Goal: Task Accomplishment & Management: Manage account settings

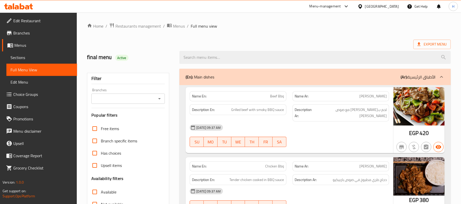
click at [28, 7] on icon at bounding box center [27, 7] width 4 height 4
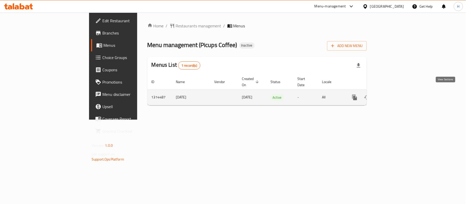
click at [398, 91] on link "enhanced table" at bounding box center [391, 97] width 12 height 12
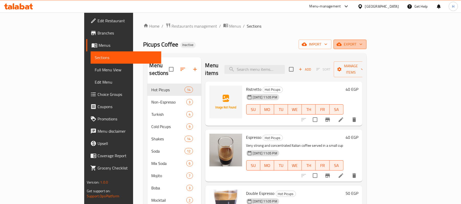
click at [366, 40] on button "export" at bounding box center [349, 44] width 33 height 9
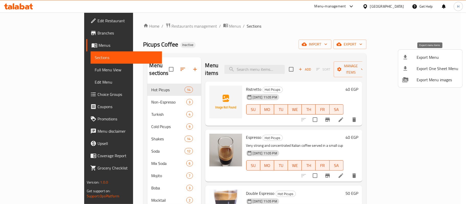
click at [412, 59] on div at bounding box center [409, 57] width 14 height 6
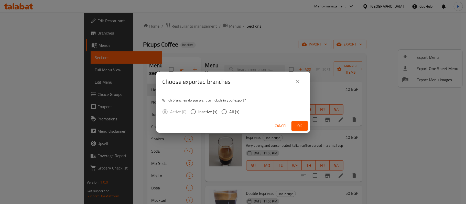
click at [222, 111] on input "All (1)" at bounding box center [224, 111] width 11 height 11
radio input "true"
click at [294, 126] on button "Ok" at bounding box center [299, 125] width 16 height 9
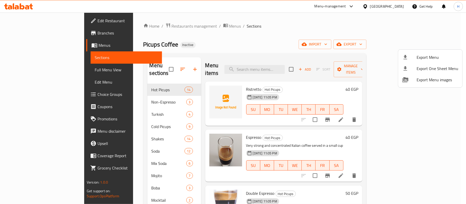
click at [275, 66] on div at bounding box center [233, 102] width 466 height 204
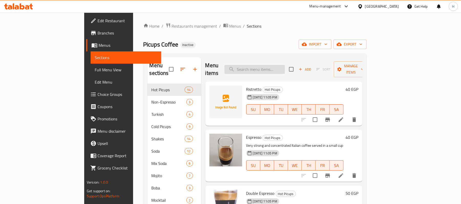
click at [277, 65] on input "search" at bounding box center [254, 69] width 60 height 9
paste input "Ristretto"
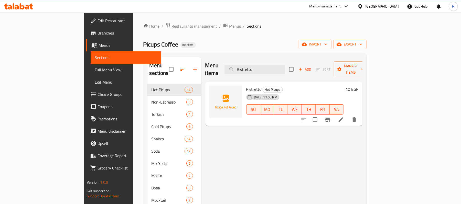
type input "Ristretto"
click at [344, 117] on icon at bounding box center [341, 120] width 6 height 6
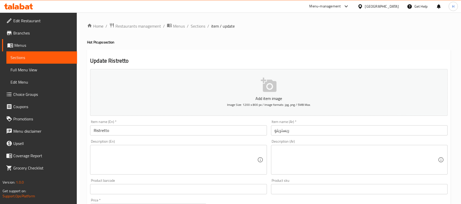
click at [297, 159] on textarea at bounding box center [356, 160] width 163 height 24
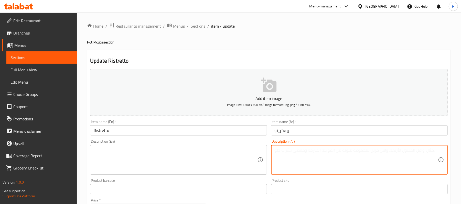
paste textarea "قهوة اسبريسو مع شوت كريمة"
type textarea "قهوة اسبريسو مع شوت كريمة"
click at [182, 152] on textarea at bounding box center [175, 160] width 163 height 24
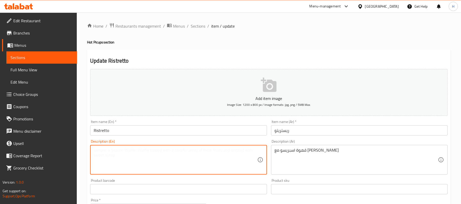
paste textarea "Espresso coffee with a shot of cream"
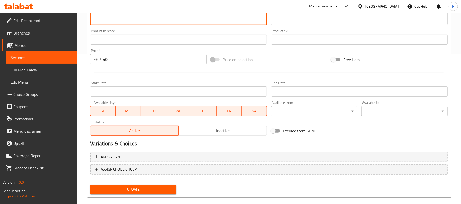
scroll to position [157, 0]
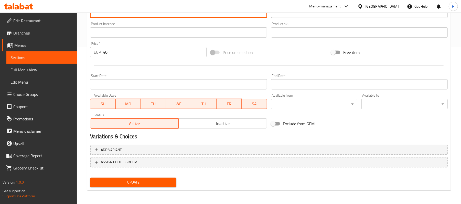
type textarea "Espresso coffee with a shot of cream"
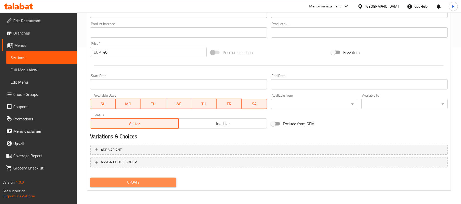
click at [136, 182] on span "Update" at bounding box center [133, 182] width 78 height 6
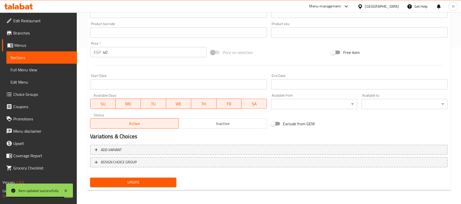
scroll to position [55, 0]
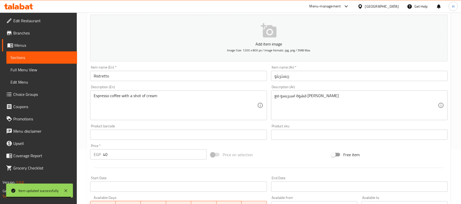
click at [69, 60] on span "Sections" at bounding box center [41, 58] width 62 height 6
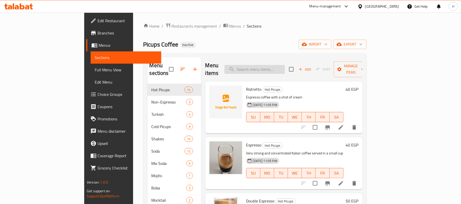
click at [280, 66] on input "search" at bounding box center [254, 69] width 60 height 9
paste input "Double Espresso"
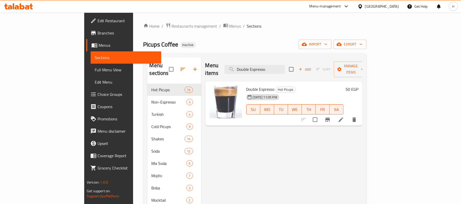
type input "Double Espresso"
click at [348, 115] on li at bounding box center [341, 119] width 14 height 9
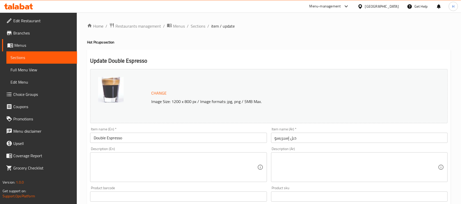
click at [377, 174] on textarea at bounding box center [356, 167] width 163 height 24
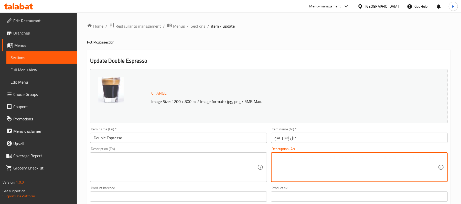
paste textarea "شوت اسبريسو دبل مكثف"
type textarea "شوت اسبريسو دبل مكثف"
click at [172, 171] on textarea at bounding box center [175, 167] width 163 height 24
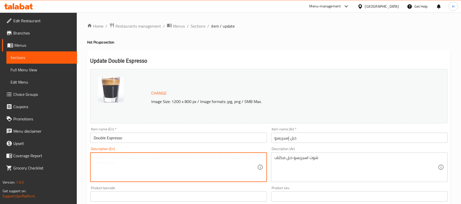
paste textarea "Double shot of intense espresso"
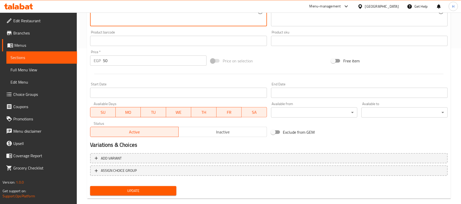
scroll to position [164, 0]
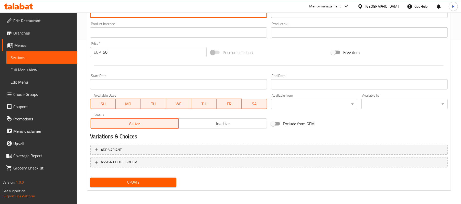
type textarea "Double shot of intense espresso"
click at [164, 183] on span "Update" at bounding box center [133, 182] width 78 height 6
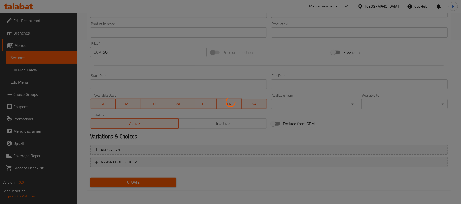
click at [48, 51] on div at bounding box center [230, 102] width 461 height 204
click at [50, 58] on div at bounding box center [230, 102] width 461 height 204
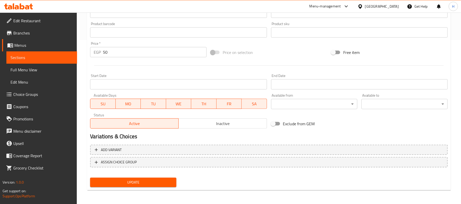
click at [156, 181] on span "Update" at bounding box center [133, 182] width 78 height 6
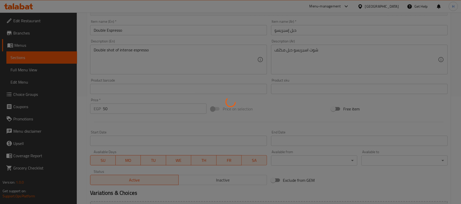
scroll to position [28, 0]
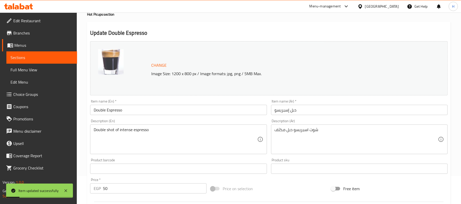
click at [66, 55] on span "Sections" at bounding box center [41, 58] width 62 height 6
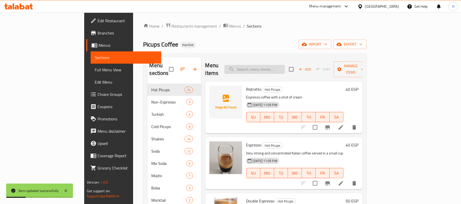
click at [272, 66] on input "search" at bounding box center [254, 69] width 60 height 9
paste input "Spanish Mocha"
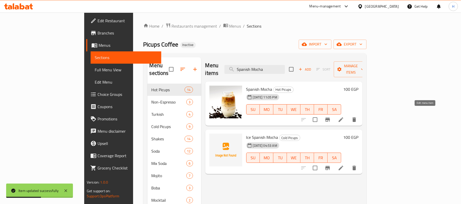
type input "Spanish Mocha"
click at [344, 117] on icon at bounding box center [341, 120] width 6 height 6
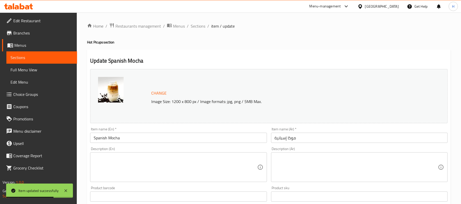
click at [309, 164] on textarea at bounding box center [356, 167] width 163 height 24
paste textarea "قهوة اسربسو مع لبن مكثف"
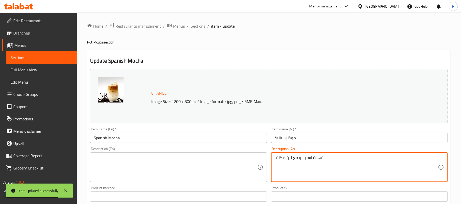
type textarea "قهوة اسربسو مع لبن مكثف"
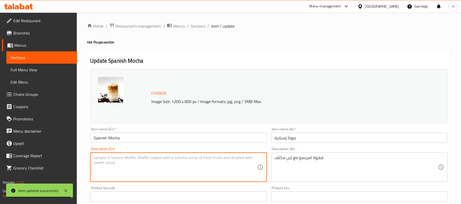
click at [164, 164] on textarea at bounding box center [175, 167] width 163 height 24
paste textarea "Espresso coffee with condensed milk"
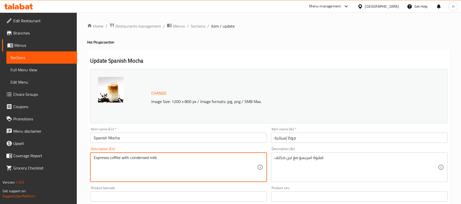
scroll to position [164, 0]
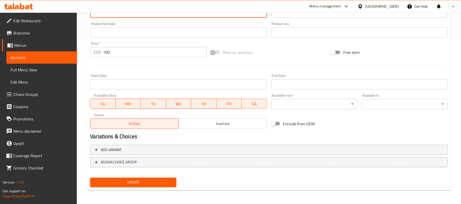
type textarea "Espresso coffee with condensed milk"
click at [152, 180] on span "Update" at bounding box center [133, 182] width 78 height 6
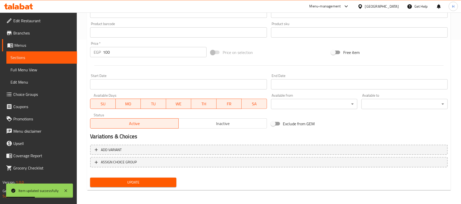
drag, startPoint x: 20, startPoint y: 58, endPoint x: 71, endPoint y: 59, distance: 50.7
click at [20, 58] on span "Sections" at bounding box center [41, 58] width 62 height 6
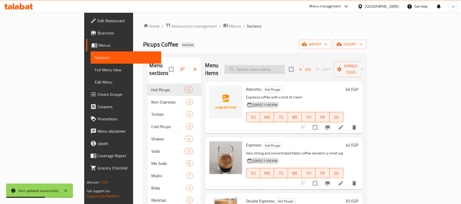
click at [285, 67] on input "search" at bounding box center [254, 69] width 60 height 9
paste input "Hot Lotus"
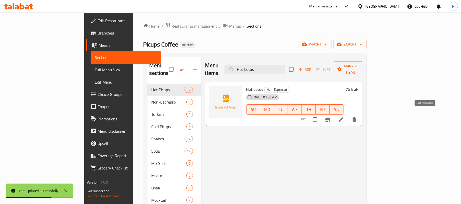
type input "Hot Lotus"
click at [344, 117] on icon at bounding box center [341, 120] width 6 height 6
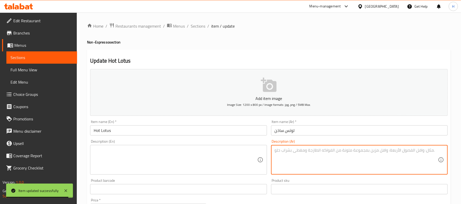
click at [297, 149] on textarea at bounding box center [356, 160] width 163 height 24
paste textarea "لوتس صوص ساخن فى كوب"
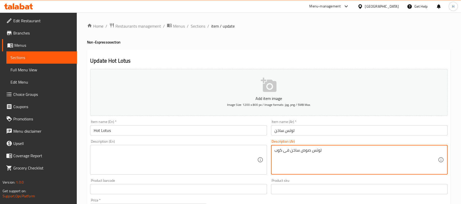
type textarea "لوتس صوص ساخن فى كوب"
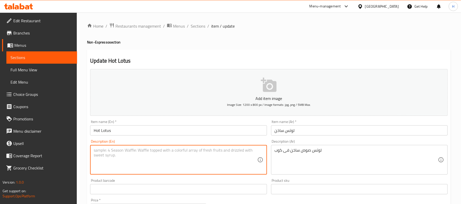
click at [225, 172] on textarea at bounding box center [175, 160] width 163 height 24
paste textarea "Lotus hot sauce in a cup"
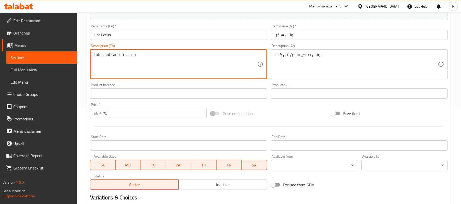
scroll to position [157, 0]
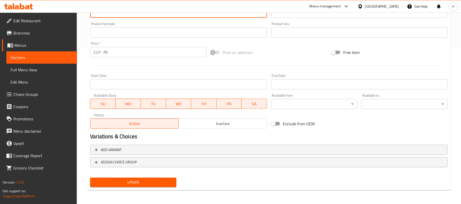
type textarea "Lotus hot sauce in a cup"
click at [149, 181] on span "Update" at bounding box center [133, 182] width 78 height 6
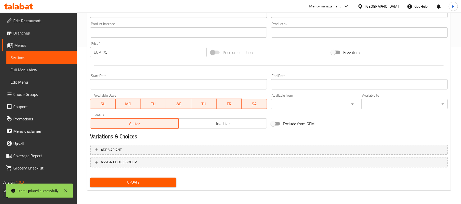
click at [71, 57] on span "Sections" at bounding box center [41, 58] width 62 height 6
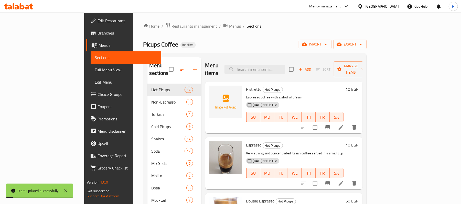
drag, startPoint x: 268, startPoint y: 58, endPoint x: 288, endPoint y: 70, distance: 22.7
click at [268, 58] on div "Menu items Add Sort Manage items" at bounding box center [283, 69] width 157 height 24
click at [285, 70] on input "search" at bounding box center [254, 69] width 60 height 9
paste input "Hazelnut Coffee"
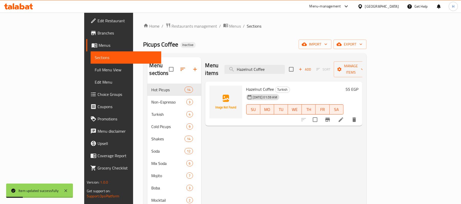
type input "Hazelnut Coffee"
click at [343, 117] on icon at bounding box center [341, 119] width 5 height 5
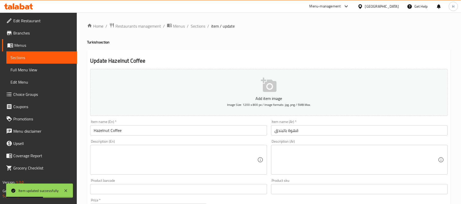
drag, startPoint x: 312, startPoint y: 152, endPoint x: 303, endPoint y: 138, distance: 17.2
click at [312, 153] on textarea at bounding box center [356, 160] width 163 height 24
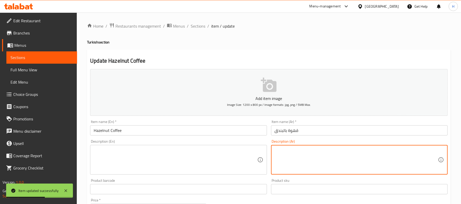
paste textarea "قهوة بنكهة البندق"
type textarea "قهوة بنكهة البندق"
click at [191, 167] on textarea at bounding box center [175, 160] width 163 height 24
paste textarea "hazelnut flavored coffee"
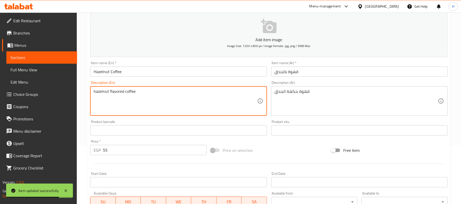
scroll to position [136, 0]
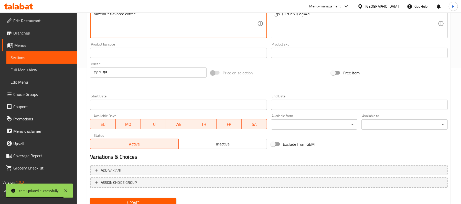
type textarea "hazelnut flavored coffee"
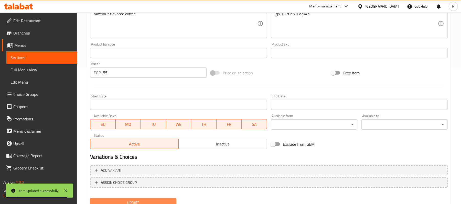
click at [140, 202] on span "Update" at bounding box center [133, 203] width 78 height 6
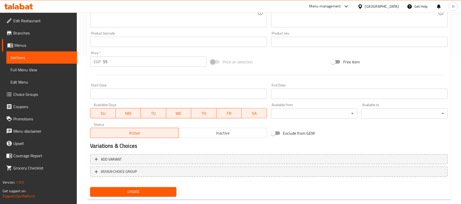
scroll to position [157, 0]
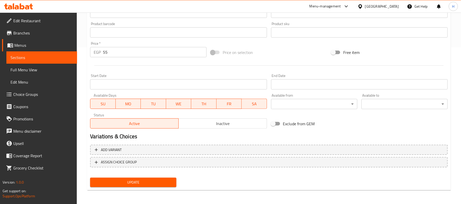
click at [167, 183] on span "Update" at bounding box center [133, 182] width 78 height 6
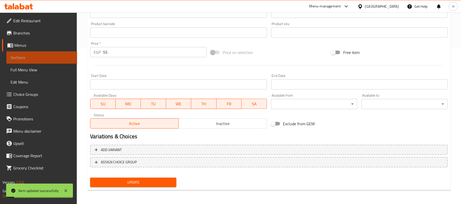
click at [68, 55] on span "Sections" at bounding box center [41, 58] width 62 height 6
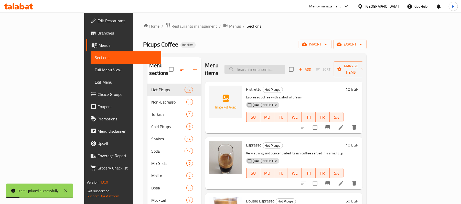
click at [285, 68] on input "search" at bounding box center [254, 69] width 60 height 9
paste input "Barbie Latte"
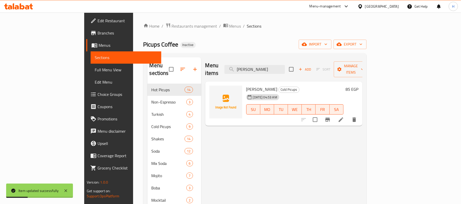
type input "Barbie Latte"
click at [348, 117] on li at bounding box center [341, 119] width 14 height 9
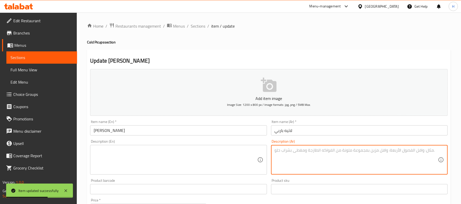
click at [316, 167] on textarea at bounding box center [356, 160] width 163 height 24
paste textarea "لاتيه ساخن لبن وقهوة ونكهة باربى"
type textarea "لاتيه ساخن لبن وقهوة ونكهة باربى"
click at [176, 150] on textarea at bounding box center [175, 160] width 163 height 24
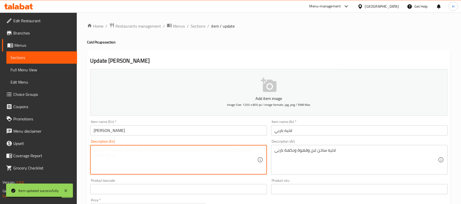
paste textarea "Hot latte with milk, coffee and Barbie flavour"
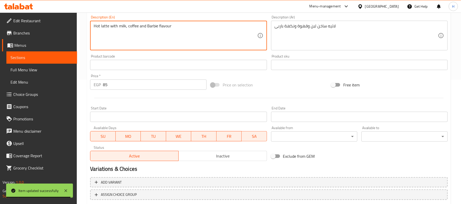
scroll to position [136, 0]
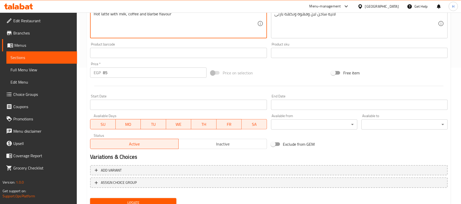
type textarea "Hot latte with milk, coffee and Barbie flavour"
click at [158, 202] on span "Update" at bounding box center [133, 203] width 78 height 6
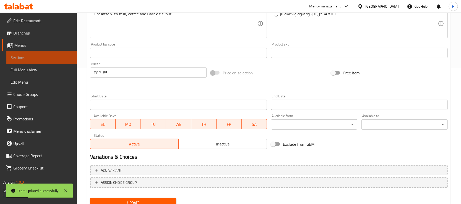
click at [73, 58] on link "Sections" at bounding box center [41, 57] width 71 height 12
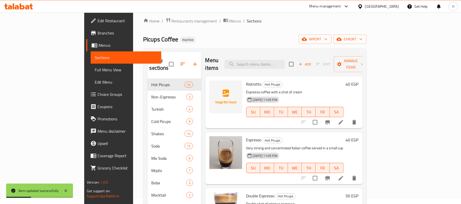
scroll to position [4, 0]
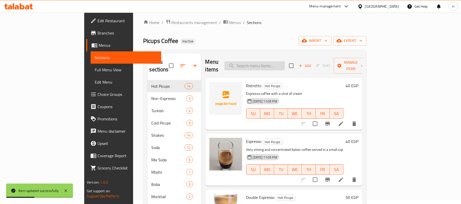
click at [275, 66] on input "search" at bounding box center [254, 65] width 60 height 9
paste input "Cookie Latte"
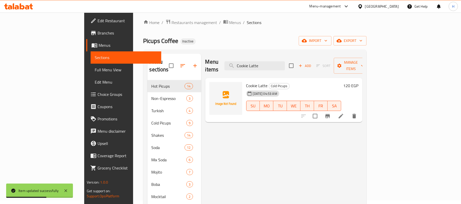
type input "Cookie Latte"
click at [348, 112] on li at bounding box center [341, 116] width 14 height 9
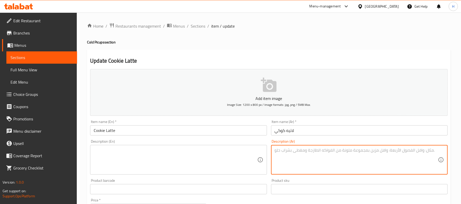
click at [307, 159] on textarea at bounding box center [356, 160] width 163 height 24
paste textarea "لاتيه ساخن لبن ونكهة كوكيز"
type textarea "لاتيه ساخن لبن ونكهة كوكيز"
click at [221, 155] on textarea at bounding box center [175, 160] width 163 height 24
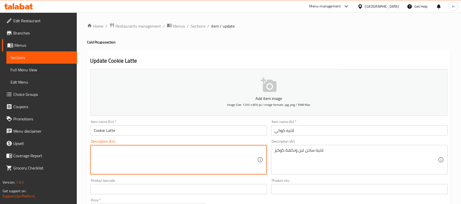
paste textarea "Hot latte with milk and cookies flavor"
type textarea "Hot latte with milk and cookies flavor"
click at [274, 132] on input "لاتيه كوكي" at bounding box center [359, 130] width 177 height 10
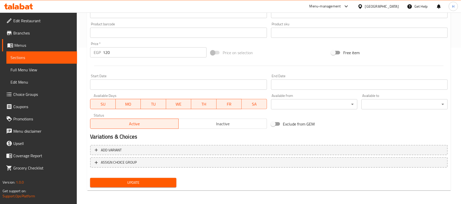
scroll to position [157, 0]
click at [173, 182] on button "Update" at bounding box center [133, 182] width 86 height 9
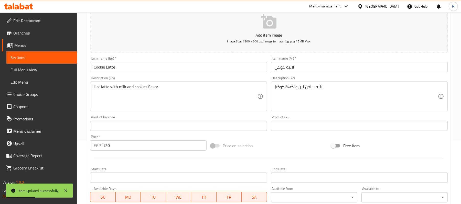
scroll to position [55, 0]
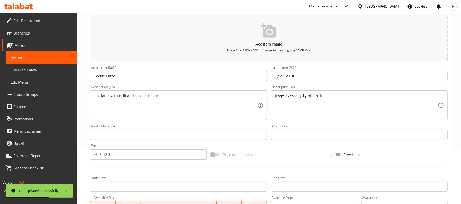
click at [76, 60] on link "Sections" at bounding box center [41, 57] width 71 height 12
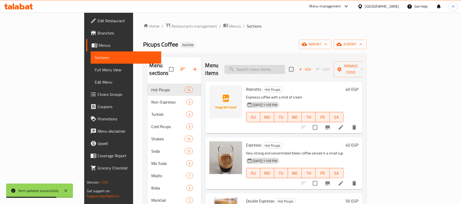
click at [281, 65] on input "search" at bounding box center [254, 69] width 60 height 9
paste input "Tiramisu Latte"
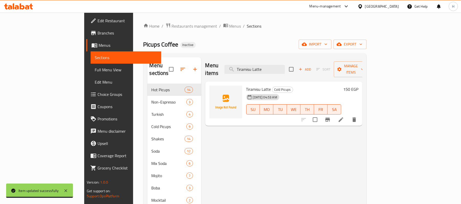
type input "Tiramisu Latte"
click at [348, 115] on li at bounding box center [341, 119] width 14 height 9
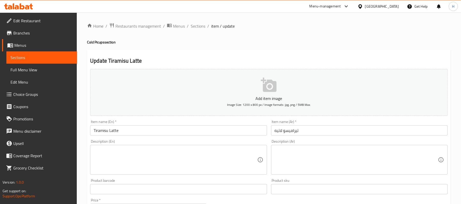
click at [335, 165] on textarea at bounding box center [356, 160] width 163 height 24
paste textarea "لاتيه ساخن ونكة التراميسو"
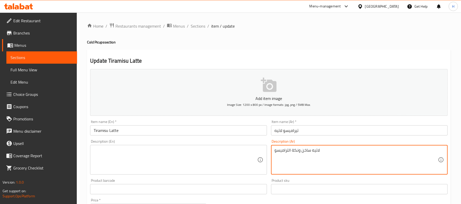
type textarea "لاتيه ساخن ونكة التراميسو"
click at [153, 161] on textarea at bounding box center [175, 160] width 163 height 24
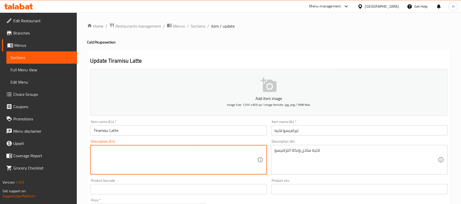
paste textarea "Hot latte and tiramisu flavor"
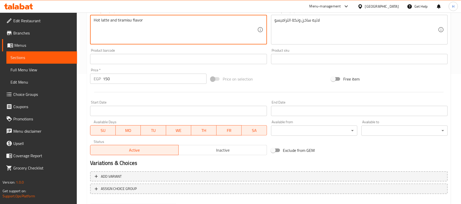
scroll to position [157, 0]
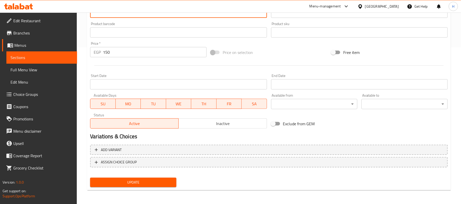
type textarea "Hot latte and tiramisu flavor"
click at [152, 184] on span "Update" at bounding box center [133, 182] width 78 height 6
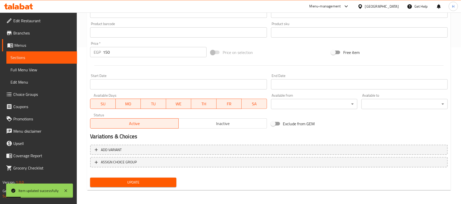
click at [38, 57] on span "Sections" at bounding box center [41, 58] width 62 height 6
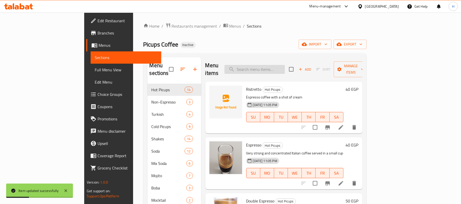
click at [274, 65] on input "search" at bounding box center [254, 69] width 60 height 9
paste input "Caramel Macchiato"
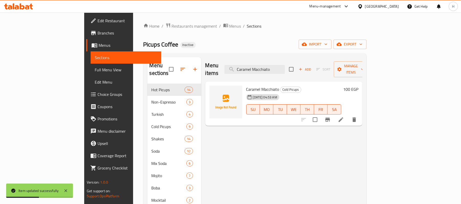
type input "Caramel Macchiato"
click at [344, 117] on icon at bounding box center [341, 120] width 6 height 6
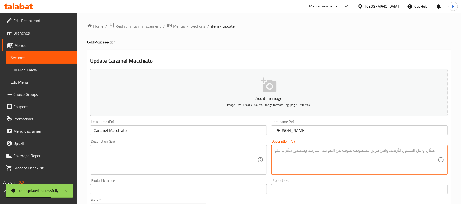
click at [276, 157] on textarea at bounding box center [356, 160] width 163 height 24
paste textarea "ميكاتو قهوة ينكهة صوص الكراميل"
type textarea "ميكاتو قهوة ينكهة صوص الكراميل"
click at [161, 160] on textarea at bounding box center [175, 160] width 163 height 24
paste textarea "Macchiato coffee flavored with caramel sauce"
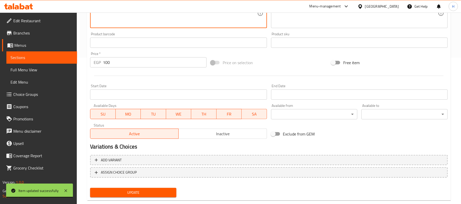
scroll to position [157, 0]
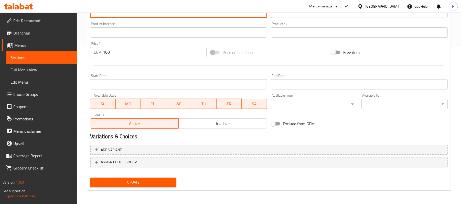
type textarea "Macchiato coffee flavored with caramel sauce"
click at [156, 178] on button "Update" at bounding box center [133, 182] width 86 height 9
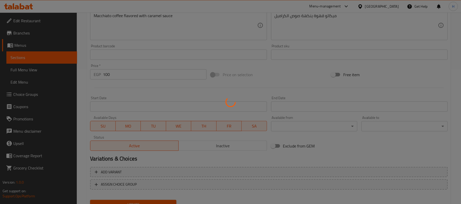
scroll to position [123, 0]
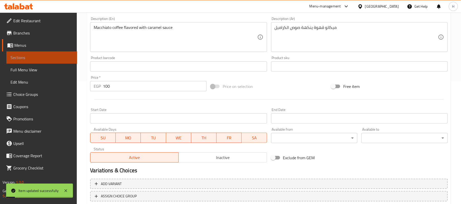
click at [72, 59] on span "Sections" at bounding box center [41, 58] width 62 height 6
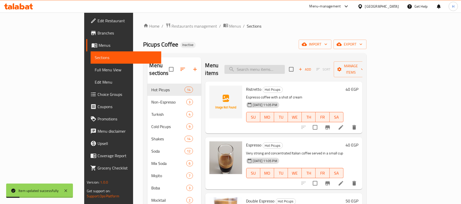
click at [285, 66] on input "search" at bounding box center [254, 69] width 60 height 9
paste input "Ice Spanish Mocha"
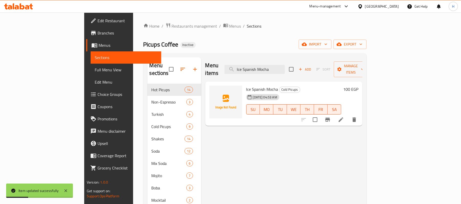
type input "Ice Spanish Mocha"
click at [339, 106] on span "SA" at bounding box center [334, 109] width 9 height 7
click at [344, 117] on icon at bounding box center [341, 120] width 6 height 6
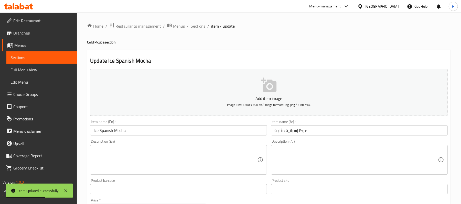
click at [320, 165] on textarea at bounding box center [356, 160] width 163 height 24
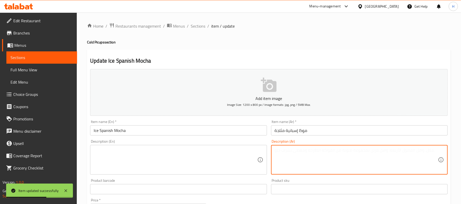
paste textarea "لاتيه مثلج لبن وصوص قهوة الموكا"
type textarea "لاتيه مثلج لبن وصوص قهوة الموكا"
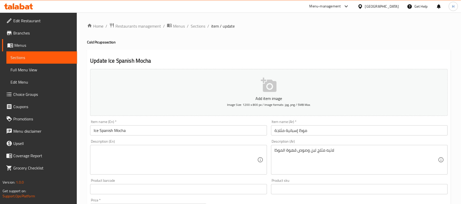
click at [141, 147] on div "Description (En)" at bounding box center [178, 160] width 177 height 30
paste textarea "Iced latte with milk and mocha coffee sauce"
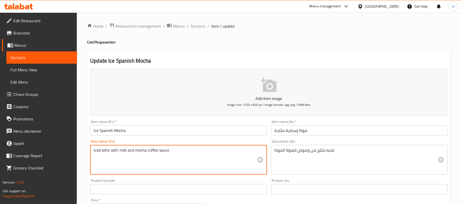
type textarea "Iced latte with milk and mocha coffee sauce"
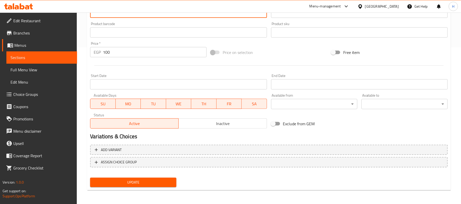
click at [171, 187] on button "Update" at bounding box center [133, 182] width 86 height 9
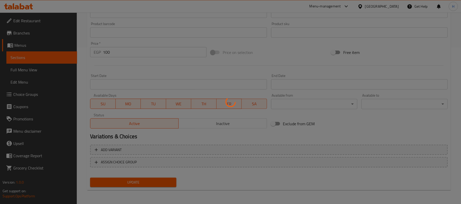
scroll to position [89, 0]
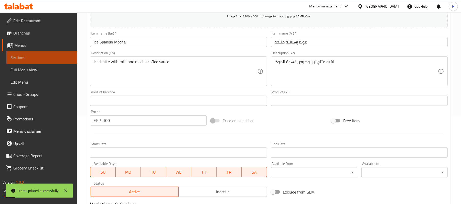
click at [47, 54] on link "Sections" at bounding box center [41, 57] width 71 height 12
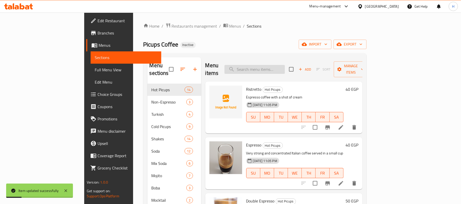
click at [270, 67] on input "search" at bounding box center [254, 69] width 60 height 9
paste input "Dulce Shake"
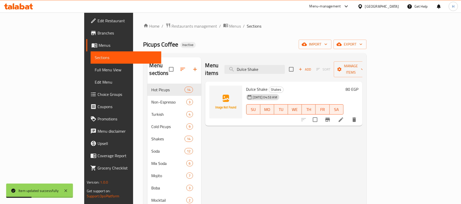
type input "Dulce Shake"
click at [344, 117] on icon at bounding box center [341, 120] width 6 height 6
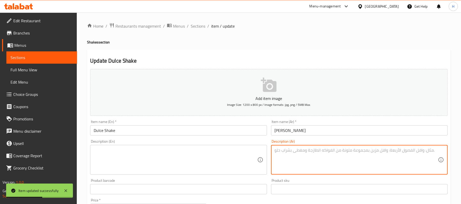
click at [291, 150] on textarea at bounding box center [356, 160] width 163 height 24
paste textarea "ميلك شيك بنكهة الدوليش"
type textarea "ميلك شيك بنكهة الدوليش"
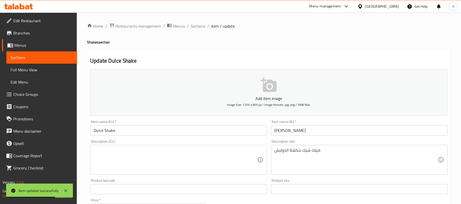
click at [191, 144] on div "Description (En) Description (En)" at bounding box center [178, 157] width 177 height 35
click at [192, 155] on textarea at bounding box center [175, 160] width 163 height 24
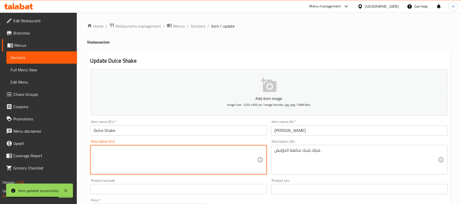
paste textarea "Dolish Flavored Milkshake"
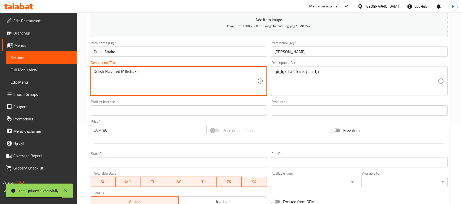
scroll to position [157, 0]
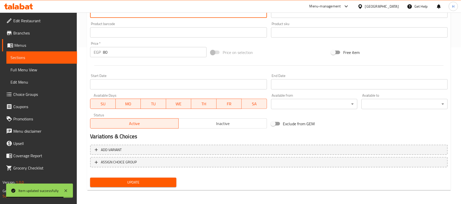
type textarea "Dolish Flavored Milkshake"
click at [142, 187] on button "Update" at bounding box center [133, 182] width 86 height 9
drag, startPoint x: 45, startPoint y: 57, endPoint x: 64, endPoint y: 60, distance: 20.3
click at [45, 57] on span "Sections" at bounding box center [41, 58] width 62 height 6
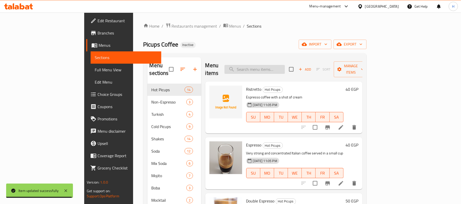
click at [277, 69] on input "search" at bounding box center [254, 69] width 60 height 9
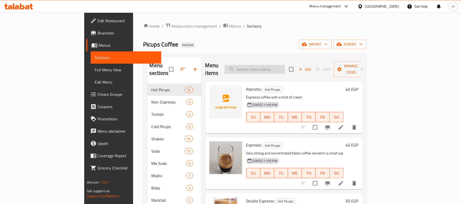
paste input "Mastic Shake"
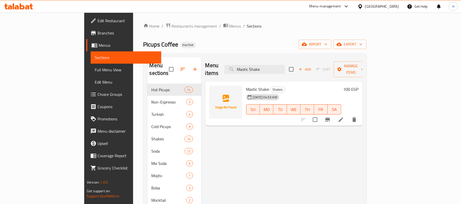
type input "Mastic Shake"
click at [343, 117] on icon at bounding box center [341, 119] width 5 height 5
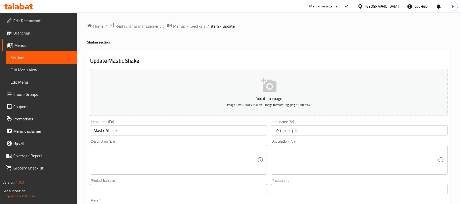
click at [309, 155] on textarea at bounding box center [356, 160] width 163 height 24
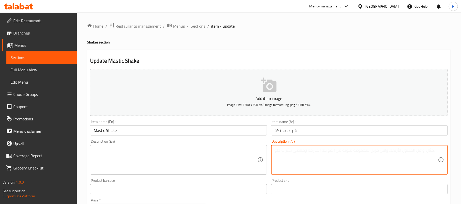
paste textarea "ميلك شيك بنكهة المجاستيك"
type textarea "ميلك شيك بنكهة المجاستيك"
click at [160, 162] on textarea at bounding box center [175, 160] width 163 height 24
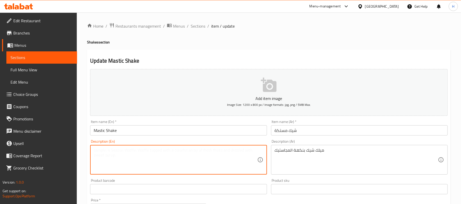
paste textarea "Majestic Flavored Milkshake"
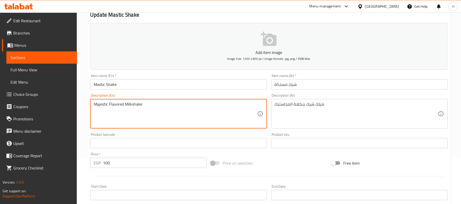
scroll to position [157, 0]
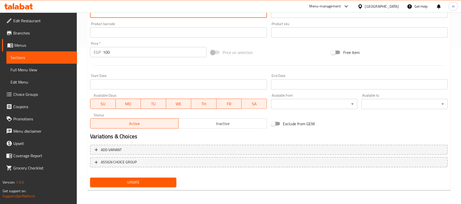
type textarea "Majestic Flavored Milkshake"
click at [164, 181] on span "Update" at bounding box center [133, 182] width 78 height 6
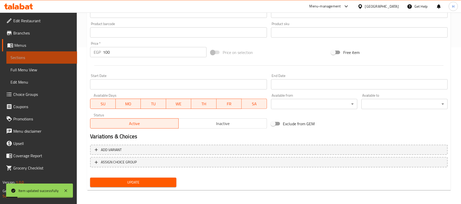
click at [70, 55] on span "Sections" at bounding box center [41, 58] width 62 height 6
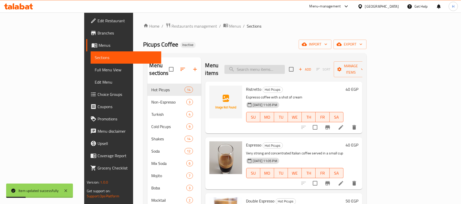
click at [280, 65] on input "search" at bounding box center [254, 69] width 60 height 9
paste input "Dubai Shake"
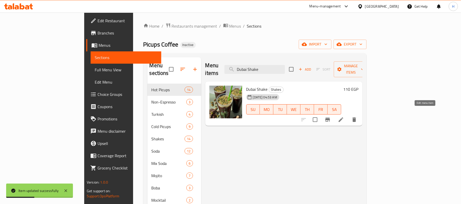
type input "Dubai Shake"
click at [343, 117] on icon at bounding box center [341, 119] width 5 height 5
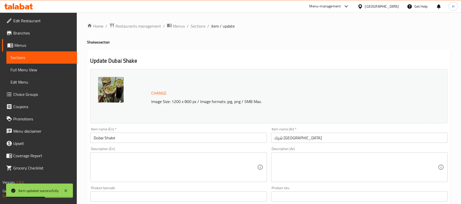
click at [290, 161] on textarea at bounding box center [356, 167] width 163 height 24
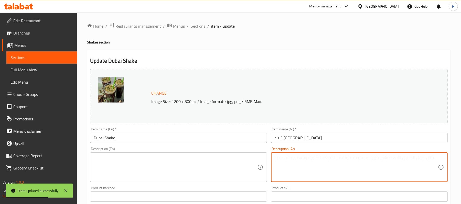
paste textarea "ميلك شيكة بنكهة البساتشيو المميز"
type textarea "ميلك شيكة بنكهة البساتشيو المميز"
click at [178, 182] on div "Description (En)" at bounding box center [178, 167] width 177 height 30
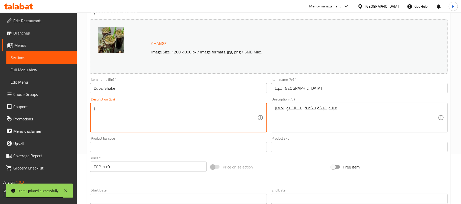
scroll to position [102, 0]
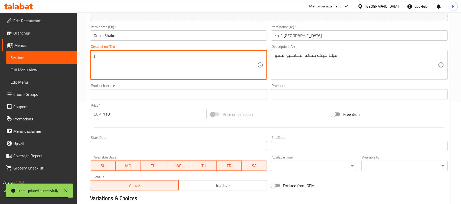
drag, startPoint x: 103, startPoint y: 59, endPoint x: 63, endPoint y: 62, distance: 40.8
click at [62, 63] on div "Edit Restaurant Branches Menus Sections Full Menu View Edit Menu Choice Groups …" at bounding box center [230, 88] width 461 height 356
paste textarea "Special pistachio flavored milkshake"
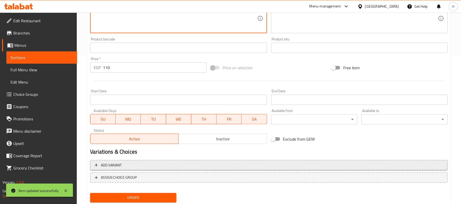
scroll to position [164, 0]
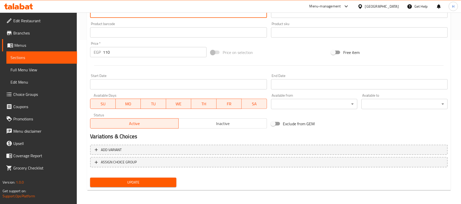
type textarea "Special pistachio flavored milkshake"
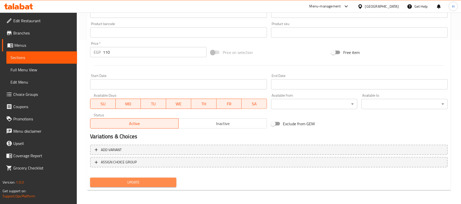
click at [151, 183] on span "Update" at bounding box center [133, 182] width 78 height 6
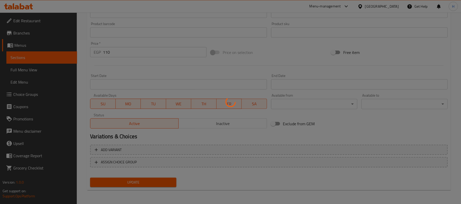
click at [73, 52] on div at bounding box center [230, 102] width 461 height 204
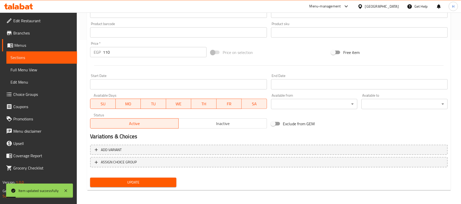
click at [71, 57] on span "Sections" at bounding box center [41, 58] width 62 height 6
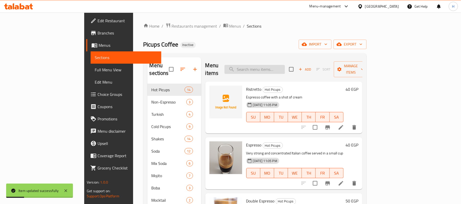
click at [276, 65] on input "search" at bounding box center [254, 69] width 60 height 9
paste input "Green Apple Soda"
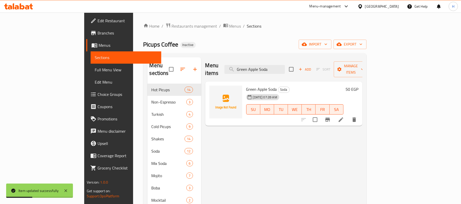
type input "Green Apple Soda"
click at [344, 117] on icon at bounding box center [341, 120] width 6 height 6
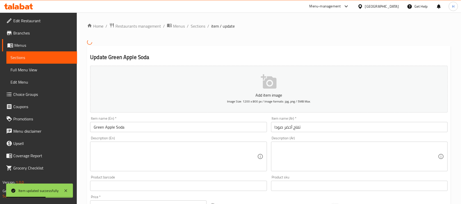
click at [315, 140] on div "Description (Ar) Description (Ar)" at bounding box center [359, 153] width 177 height 35
click at [316, 147] on textarea at bounding box center [356, 156] width 163 height 24
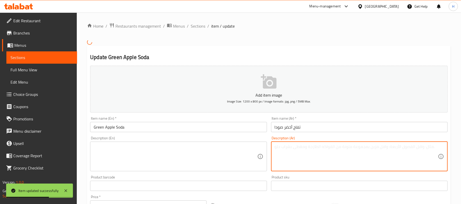
paste textarea "صودا منعش بنكهة التفاح الاخضر"
type textarea "صودا منعش بنكهة التفاح الاخضر"
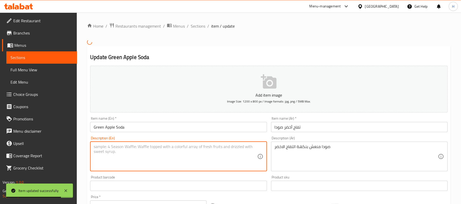
click at [152, 155] on textarea at bounding box center [175, 156] width 163 height 24
paste textarea "Refreshing green apple flavor soda"
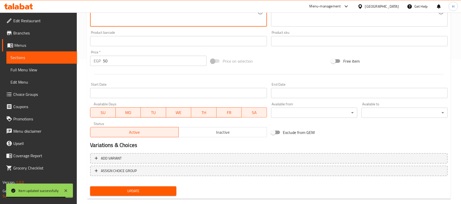
scroll to position [154, 0]
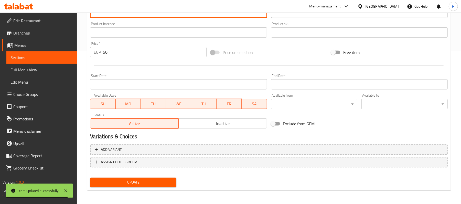
type textarea "Refreshing green apple flavor soda"
click at [151, 178] on button "Update" at bounding box center [133, 182] width 86 height 9
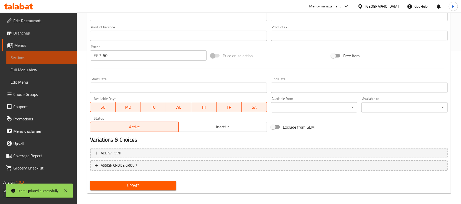
click at [70, 58] on span "Sections" at bounding box center [41, 58] width 62 height 6
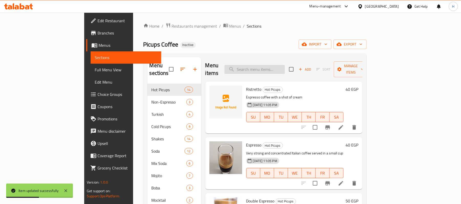
click at [267, 67] on input "search" at bounding box center [254, 69] width 60 height 9
paste input "Cherry Soda"
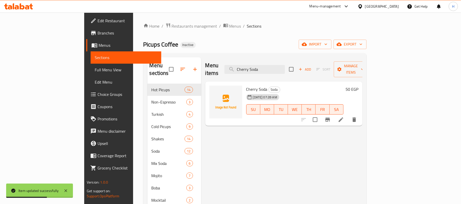
type input "Cherry Soda"
click at [348, 115] on li at bounding box center [341, 119] width 14 height 9
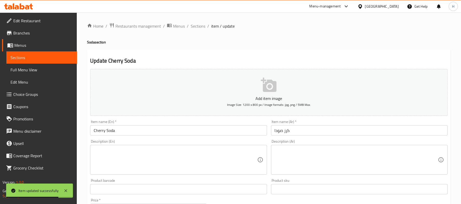
click at [335, 155] on textarea at bounding box center [356, 160] width 163 height 24
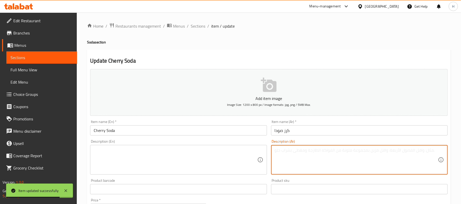
paste textarea "صودا منعش بنكهة الشيرى المميز"
type textarea "صودا منعش بنكهة الشيرى المميز"
click at [179, 153] on textarea at bounding box center [175, 160] width 163 height 24
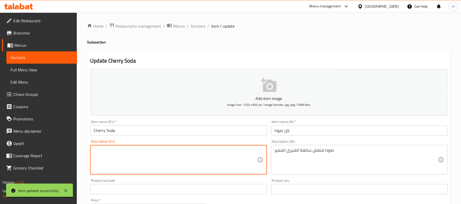
paste textarea "Refreshing soda with a distinctive cherry flavor"
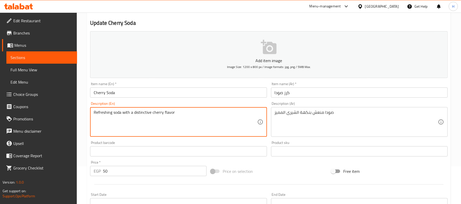
scroll to position [136, 0]
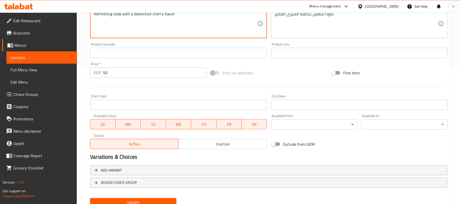
type textarea "Refreshing soda with a distinctive cherry flavor"
click at [148, 194] on div "Add variant ASSIGN CHOICE GROUP" at bounding box center [269, 179] width 362 height 33
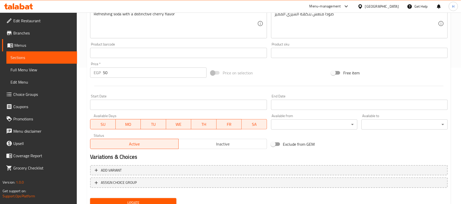
click at [150, 198] on button "Update" at bounding box center [133, 202] width 86 height 9
click at [63, 60] on span "Sections" at bounding box center [41, 58] width 62 height 6
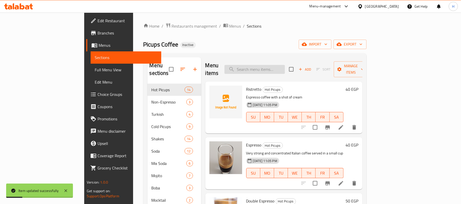
click at [285, 65] on input "search" at bounding box center [254, 69] width 60 height 9
paste input "Blueberry Soda"
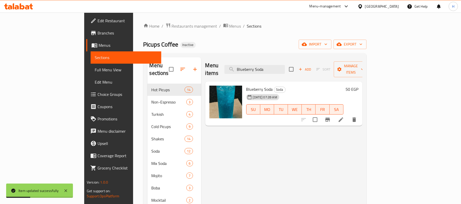
type input "Blueberry Soda"
click at [344, 117] on icon at bounding box center [341, 120] width 6 height 6
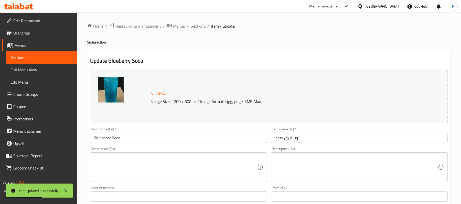
click at [322, 159] on textarea at bounding box center [356, 167] width 163 height 24
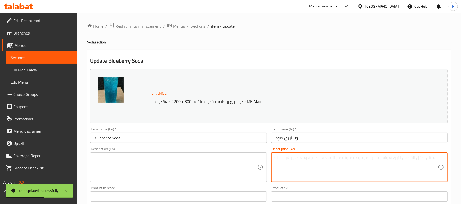
paste textarea "صودا منعش بنكهة التوت البرى"
type textarea "صودا منعش بنكهة التوت البرى"
click at [154, 163] on textarea at bounding box center [175, 167] width 163 height 24
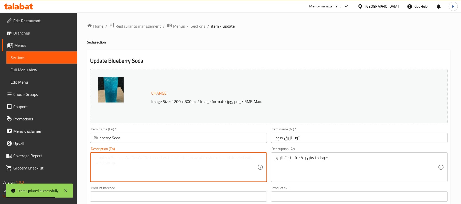
paste textarea "refreshing cranberry flavor soda"
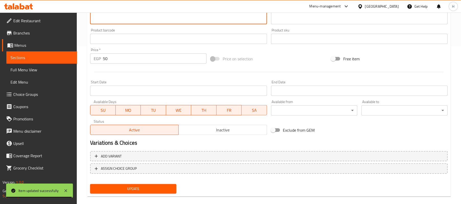
scroll to position [164, 0]
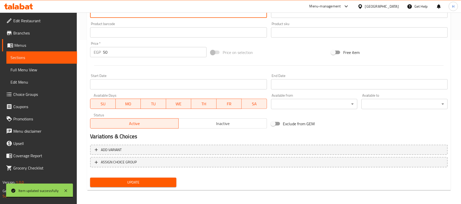
type textarea "refreshing cranberry flavor soda"
click at [152, 184] on span "Update" at bounding box center [133, 182] width 78 height 6
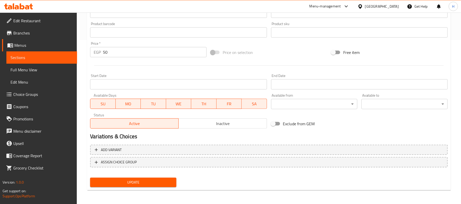
click at [159, 184] on span "Update" at bounding box center [133, 182] width 78 height 6
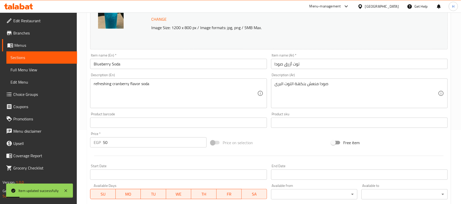
scroll to position [62, 0]
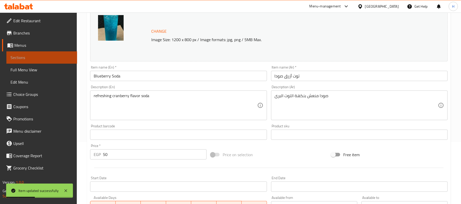
click at [68, 59] on span "Sections" at bounding box center [41, 58] width 62 height 6
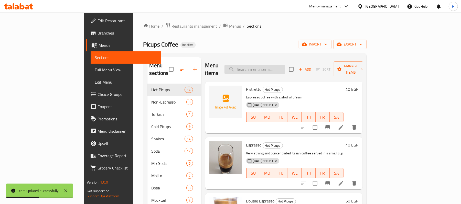
click at [279, 65] on input "search" at bounding box center [254, 69] width 60 height 9
paste input "Raspberry Soda"
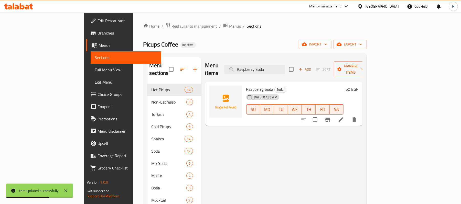
type input "Raspberry Soda"
click at [348, 116] on li at bounding box center [341, 119] width 14 height 9
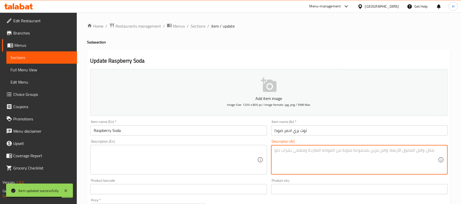
click at [326, 154] on textarea at bounding box center [356, 160] width 163 height 24
paste textarea "صوراد منعش بنكهة الميكس توت"
type textarea "صوراد منعش بنكهة الميكس توت"
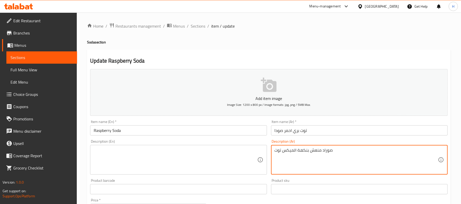
click at [172, 166] on textarea at bounding box center [175, 160] width 163 height 24
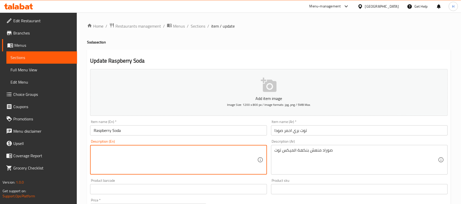
paste textarea "Refreshing mixed berry flavored soda"
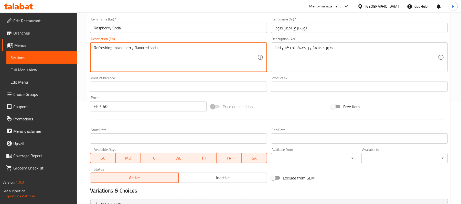
scroll to position [157, 0]
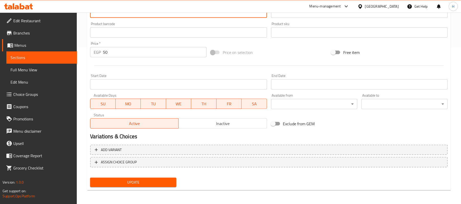
type textarea "Refreshing mixed berry flavored soda"
click at [168, 182] on span "Update" at bounding box center [133, 182] width 78 height 6
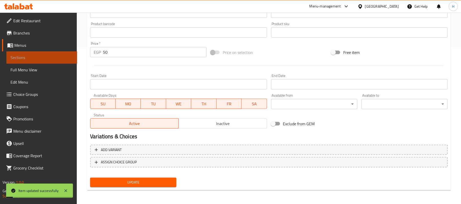
click at [55, 59] on span "Sections" at bounding box center [41, 58] width 62 height 6
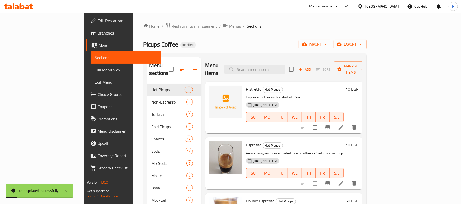
click at [278, 58] on div "Menu items Add Sort Manage items" at bounding box center [283, 69] width 157 height 24
click at [285, 65] on input "search" at bounding box center [254, 69] width 60 height 9
paste input "Cola Soda"
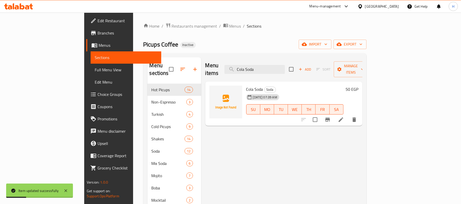
type input "Cola Soda"
click at [360, 117] on div at bounding box center [328, 120] width 63 height 12
click at [348, 116] on li at bounding box center [341, 119] width 14 height 9
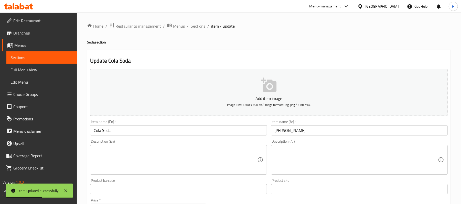
click at [303, 151] on textarea at bounding box center [356, 160] width 163 height 24
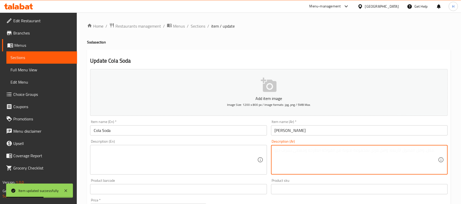
paste textarea "صودا منعش بنكهة الكولا العالميه"
type textarea "صودا منعش بنكهة الكولا العالميه"
click at [215, 157] on textarea at bounding box center [175, 160] width 163 height 24
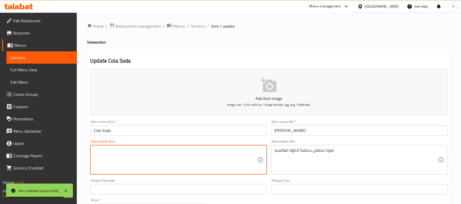
paste textarea "Refreshing soda with the world's cola flavor"
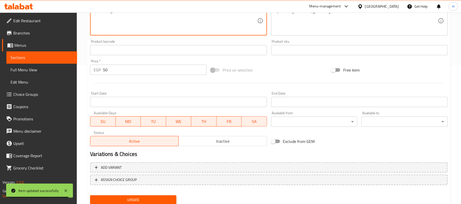
scroll to position [157, 0]
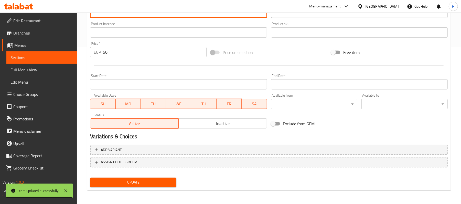
type textarea "Refreshing soda with the world's cola flavor"
click at [166, 187] on button "Update" at bounding box center [133, 182] width 86 height 9
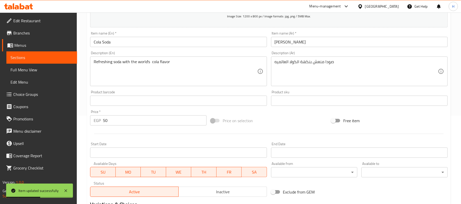
drag, startPoint x: 55, startPoint y: 52, endPoint x: 60, endPoint y: 55, distance: 5.8
click at [55, 52] on link "Sections" at bounding box center [41, 57] width 71 height 12
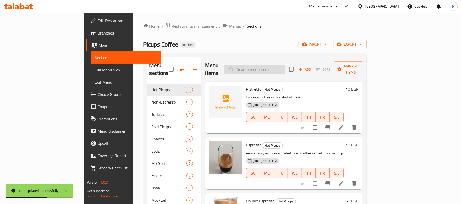
click at [285, 65] on input "search" at bounding box center [254, 69] width 60 height 9
paste input "Mango Soda"
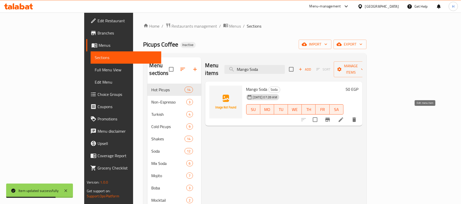
type input "Mango Soda"
click at [344, 117] on icon at bounding box center [341, 120] width 6 height 6
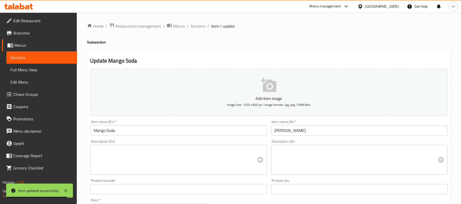
click at [311, 177] on div "Product sku Product sku" at bounding box center [359, 187] width 181 height 20
click at [314, 175] on div "Description (Ar) Description (Ar)" at bounding box center [359, 157] width 181 height 39
click at [315, 173] on div "Description (Ar)" at bounding box center [359, 160] width 177 height 30
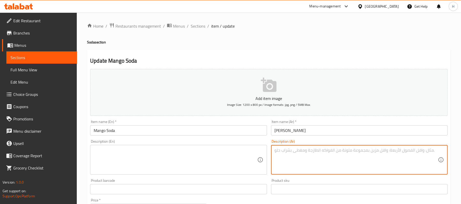
paste textarea "صودا منعش بنكهة المانجو"
type textarea "صودا منعش بنكهة المانجو"
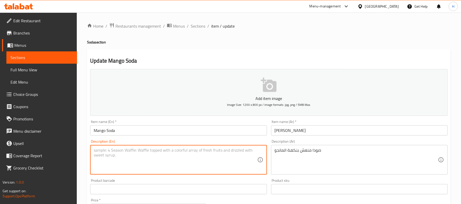
click at [191, 157] on textarea at bounding box center [175, 160] width 163 height 24
paste textarea "Refreshing mango soda"
paste textarea "flavor"
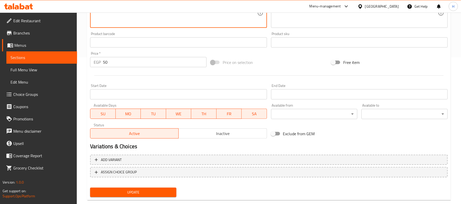
scroll to position [157, 0]
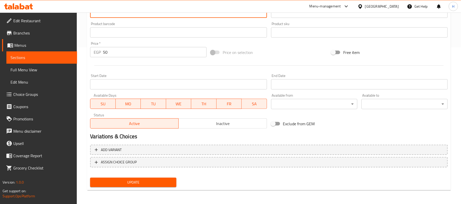
type textarea "Refreshing mango soda flavor"
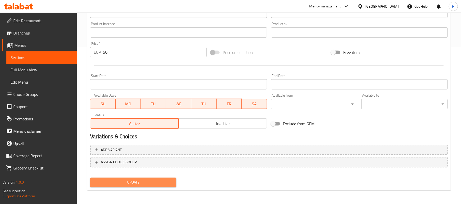
click at [169, 180] on span "Update" at bounding box center [133, 182] width 78 height 6
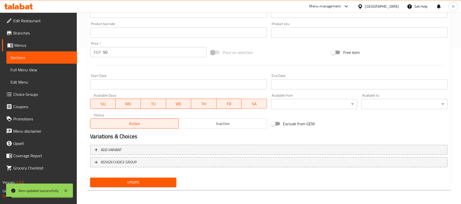
click at [69, 57] on span "Sections" at bounding box center [41, 58] width 62 height 6
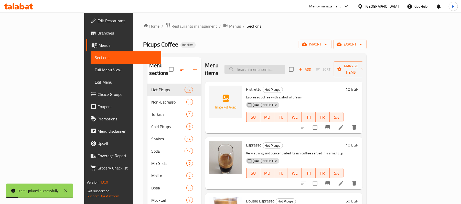
click at [285, 65] on input "search" at bounding box center [254, 69] width 60 height 9
paste input "Strawberry Soda"
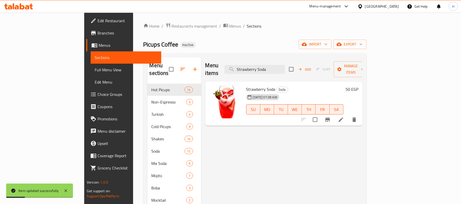
type input "Strawberry Soda"
click at [343, 117] on icon at bounding box center [341, 119] width 5 height 5
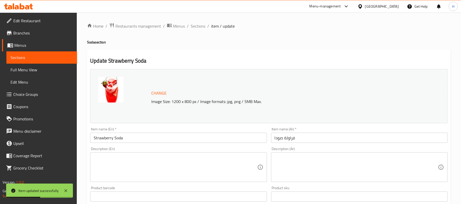
click at [334, 168] on textarea at bounding box center [356, 167] width 163 height 24
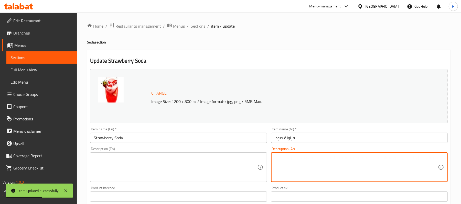
paste textarea "صودا منعش بنكهة الفراولة"
type textarea "صودا منعش بنكهة الفراولة"
click at [169, 164] on textarea at bounding box center [175, 167] width 163 height 24
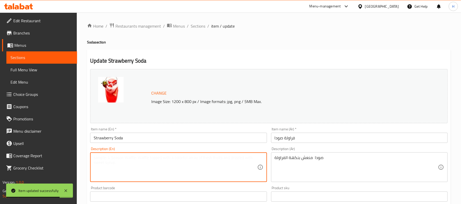
paste textarea "Refreshing strawberry soda"
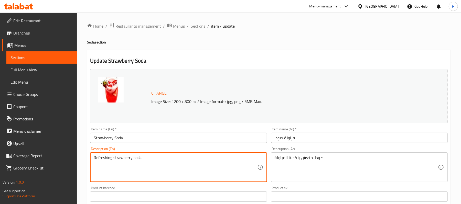
click at [120, 157] on textarea "Refreshing strawberry soda" at bounding box center [175, 167] width 163 height 24
paste textarea "Strawberry flavor"
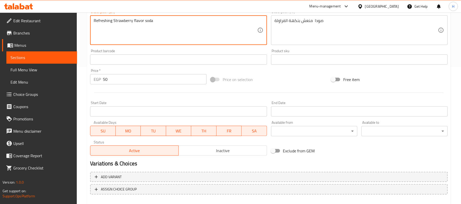
scroll to position [164, 0]
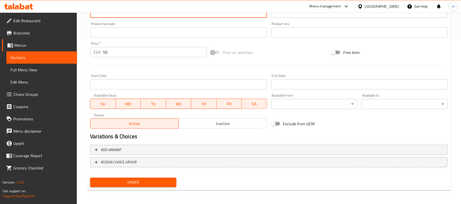
type textarea "Refreshing Strawberry flavor soda"
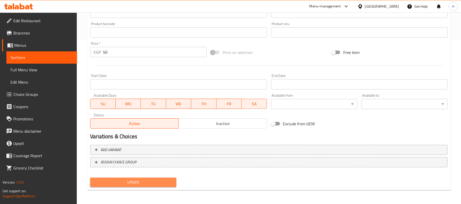
click at [161, 181] on span "Update" at bounding box center [133, 182] width 78 height 6
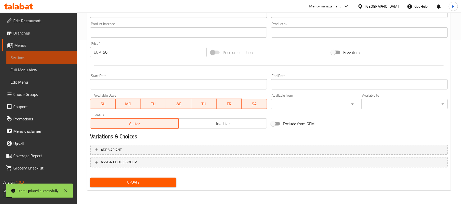
click at [65, 58] on span "Sections" at bounding box center [41, 58] width 62 height 6
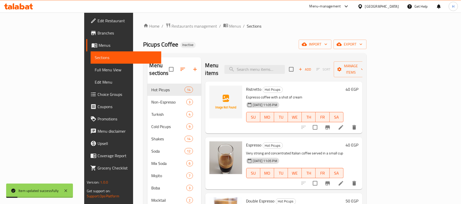
click at [280, 58] on div "Menu items Add Sort Manage items" at bounding box center [283, 69] width 157 height 24
click at [284, 61] on div "Menu items Add Sort Manage items" at bounding box center [283, 69] width 157 height 24
click at [285, 65] on input "search" at bounding box center [254, 69] width 60 height 9
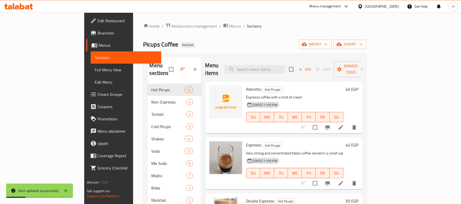
paste input "Pineapple Soda"
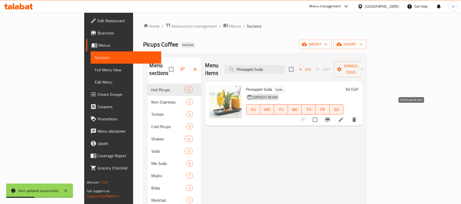
type input "Pineapple Soda"
click at [348, 115] on li at bounding box center [341, 119] width 14 height 9
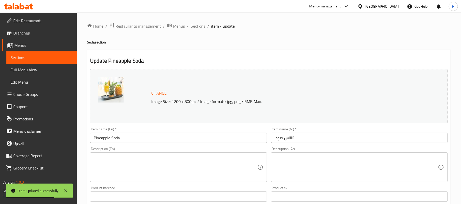
click at [317, 181] on div "Description (Ar)" at bounding box center [359, 167] width 177 height 30
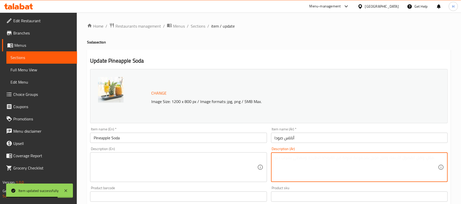
paste textarea "صودا منعش بنكهة الانانس"
type textarea "صودا منعش بنكهة الانانس"
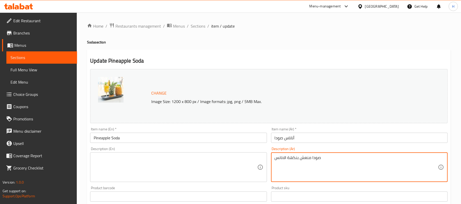
click at [234, 166] on textarea at bounding box center [175, 167] width 163 height 24
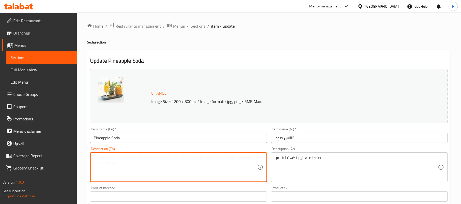
paste textarea "Refreshing soda (pineapple flavor)"
drag, startPoint x: 123, startPoint y: 158, endPoint x: 134, endPoint y: 161, distance: 11.9
click at [123, 159] on textarea "Refreshing soda (pineapple flavor)" at bounding box center [175, 167] width 163 height 24
click at [208, 172] on textarea "Refreshing soda pineapple flavor)" at bounding box center [175, 167] width 163 height 24
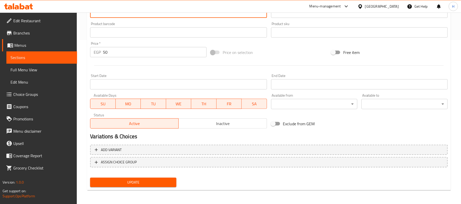
type textarea "Refreshing soda pineapple flavor"
click at [149, 181] on span "Update" at bounding box center [133, 182] width 78 height 6
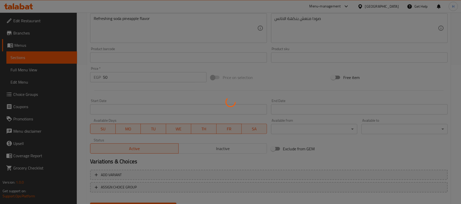
scroll to position [96, 0]
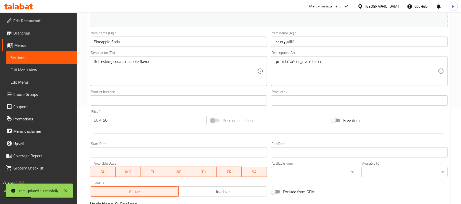
click at [66, 59] on span "Sections" at bounding box center [41, 58] width 62 height 6
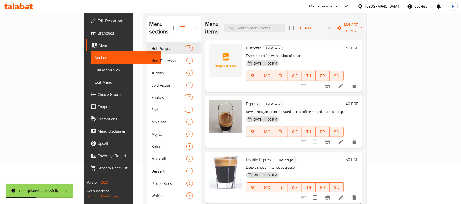
scroll to position [4, 0]
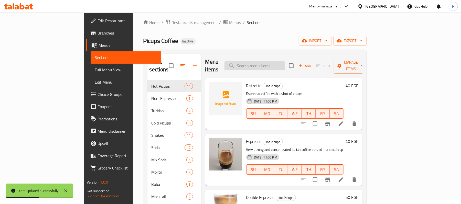
click at [282, 61] on input "search" at bounding box center [254, 65] width 60 height 9
paste input "Kiwi Soda"
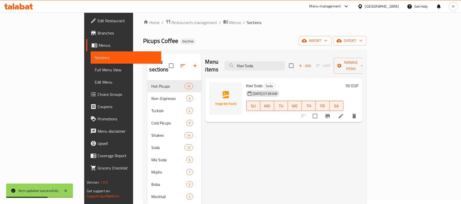
type input "Kiwi Soda"
click at [344, 113] on icon at bounding box center [341, 116] width 6 height 6
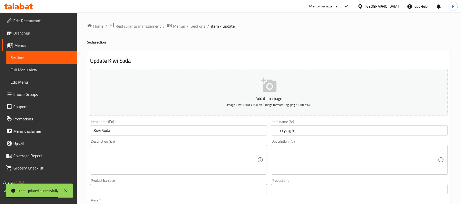
click at [306, 164] on textarea at bounding box center [356, 160] width 163 height 24
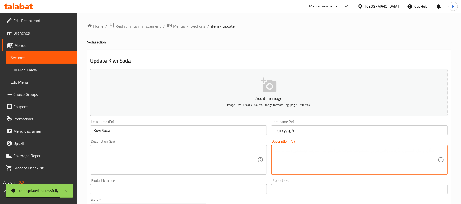
paste textarea "صودا منعش بنكهة الكيوى"
type textarea "صودا منعش بنكهة الكيوى"
click at [148, 156] on textarea at bounding box center [175, 160] width 163 height 24
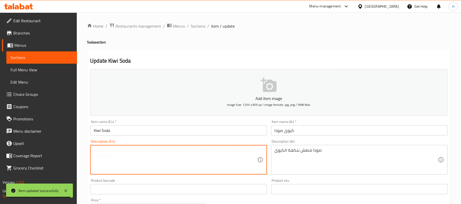
paste textarea "Refreshing kiwi soda"
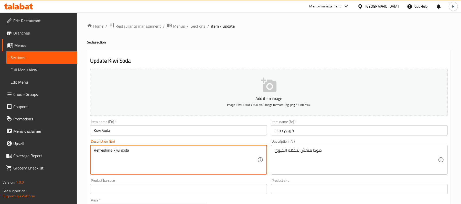
click at [118, 151] on textarea "Refreshing kiwi soda" at bounding box center [175, 160] width 163 height 24
paste textarea "Kiwi flavor"
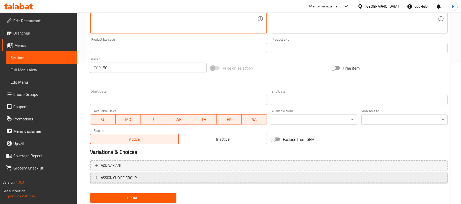
scroll to position [157, 0]
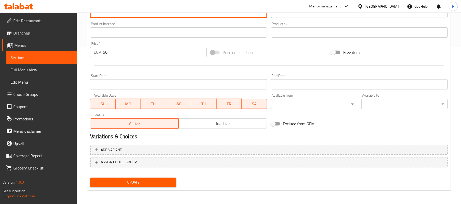
type textarea "Refreshing Kiwi flavor soda"
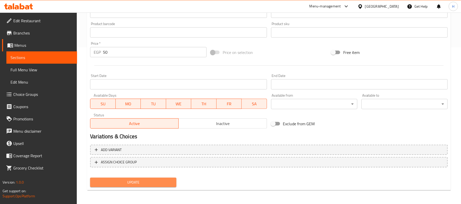
click at [165, 180] on span "Update" at bounding box center [133, 182] width 78 height 6
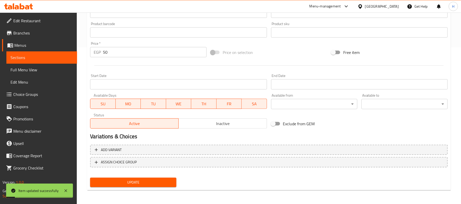
drag, startPoint x: 63, startPoint y: 60, endPoint x: 75, endPoint y: 54, distance: 13.5
click at [63, 60] on span "Sections" at bounding box center [41, 58] width 62 height 6
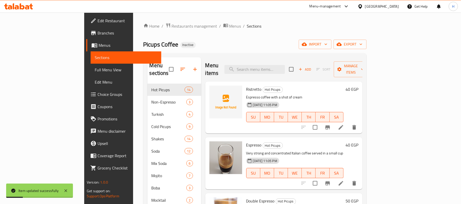
click at [285, 61] on div "Menu items Add Sort Manage items" at bounding box center [283, 69] width 157 height 24
click at [284, 65] on input "search" at bounding box center [254, 69] width 60 height 9
paste input "Peach Soda"
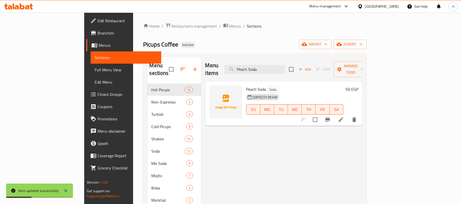
type input "Peach Soda"
click at [343, 117] on icon at bounding box center [341, 119] width 5 height 5
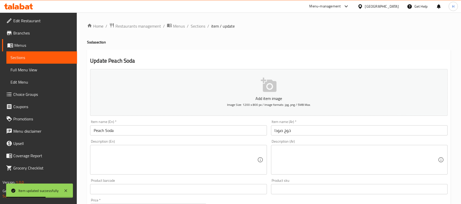
click at [301, 154] on textarea at bounding box center [356, 160] width 163 height 24
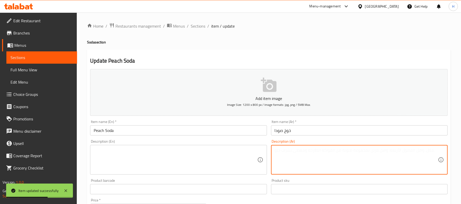
paste textarea "صودا منعش بنكهى الخوخ"
type textarea "صودا منعش بنكهى الخوخ"
click at [181, 138] on div "Description (En) Description (En)" at bounding box center [178, 157] width 181 height 39
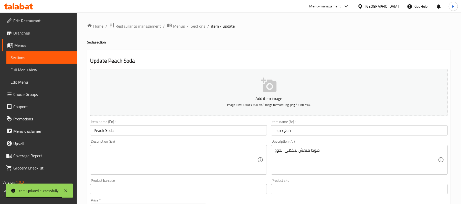
click at [175, 149] on textarea at bounding box center [175, 160] width 163 height 24
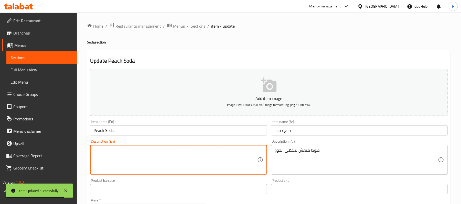
paste textarea "Refreshing peach soda"
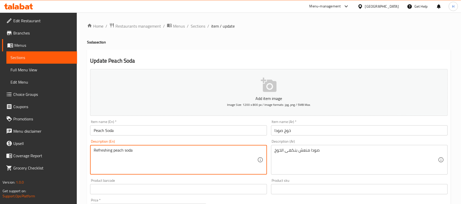
paste textarea "flavor"
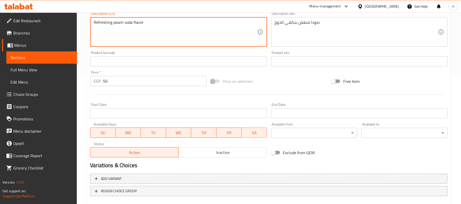
scroll to position [157, 0]
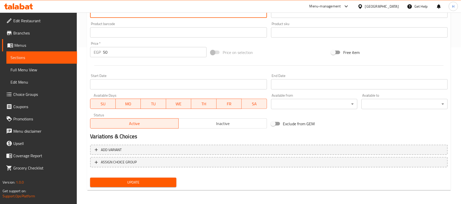
type textarea "Refreshing peach soda flavor"
click at [152, 184] on span "Update" at bounding box center [133, 182] width 78 height 6
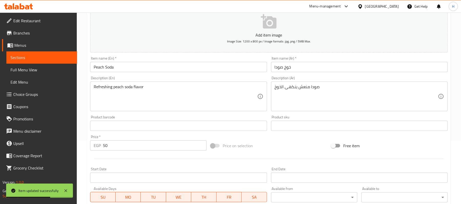
scroll to position [55, 0]
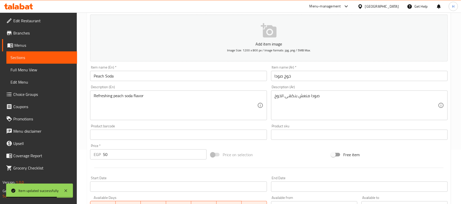
click at [73, 56] on span "Sections" at bounding box center [41, 58] width 62 height 6
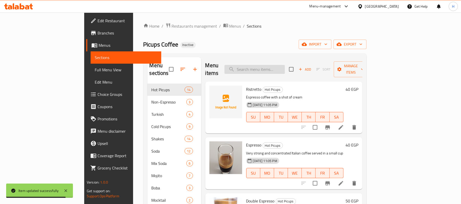
click at [271, 70] on input "search" at bounding box center [254, 69] width 60 height 9
paste input "flavor"
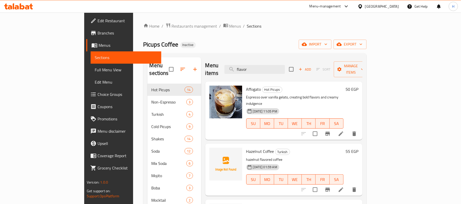
drag, startPoint x: 283, startPoint y: 67, endPoint x: 220, endPoint y: 64, distance: 62.7
click at [220, 65] on div "Menu items flavor Add Sort Manage items" at bounding box center [283, 69] width 157 height 24
click at [285, 69] on input "flavor" at bounding box center [254, 69] width 60 height 9
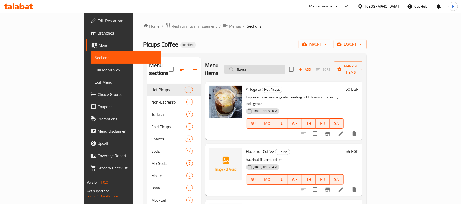
paste input "Peach Soda"
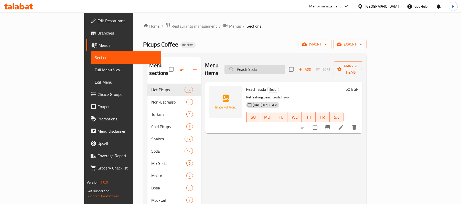
click at [285, 65] on input "Peach Soda" at bounding box center [254, 69] width 60 height 9
paste input "assion Fruit"
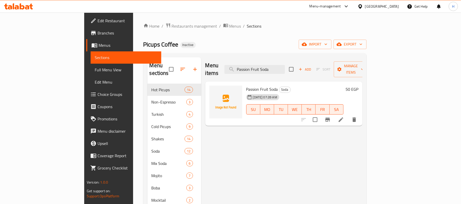
type input "Passion Fruit Soda"
click at [344, 117] on icon at bounding box center [341, 120] width 6 height 6
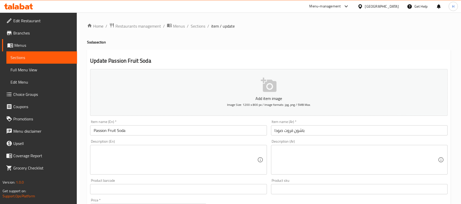
click at [323, 164] on textarea at bounding box center [356, 160] width 163 height 24
paste textarea "صودا منعشة بنكهة الباشون فروت المميز"
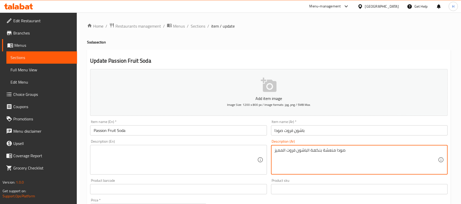
type textarea "صودا منعشة بنكهة الباشون فروت المميز"
click at [134, 157] on textarea at bounding box center [175, 160] width 163 height 24
paste textarea "Refreshing soda with a distinctive passion fruit flavor"
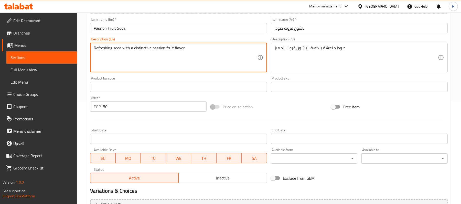
scroll to position [157, 0]
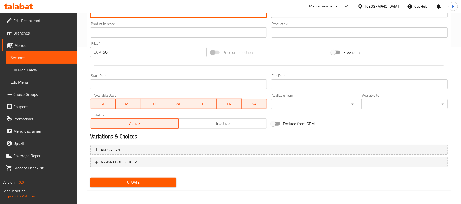
type textarea "Refreshing soda with a distinctive passion fruit flavor"
click at [134, 184] on span "Update" at bounding box center [133, 182] width 78 height 6
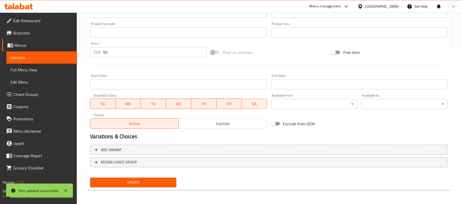
drag, startPoint x: 76, startPoint y: 54, endPoint x: 81, endPoint y: 56, distance: 5.3
click at [76, 54] on link "Sections" at bounding box center [41, 57] width 71 height 12
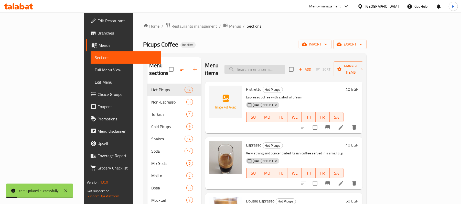
click at [268, 65] on input "search" at bounding box center [254, 69] width 60 height 9
paste input "Watermelon Soda"
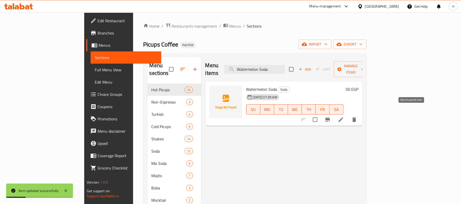
type input "Watermelon Soda"
click at [348, 115] on li at bounding box center [341, 119] width 14 height 9
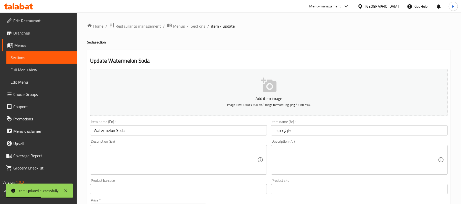
click at [362, 157] on textarea at bounding box center [356, 160] width 163 height 24
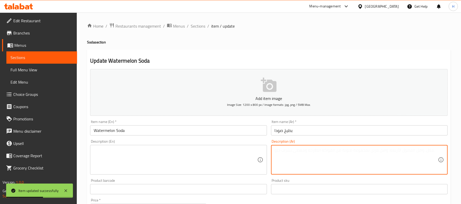
paste textarea "صودا منعش بنكهة البطيخ"
type textarea "صودا منعش بنكهة البطيخ"
click at [154, 176] on div "Description (En) Description (En)" at bounding box center [178, 157] width 181 height 39
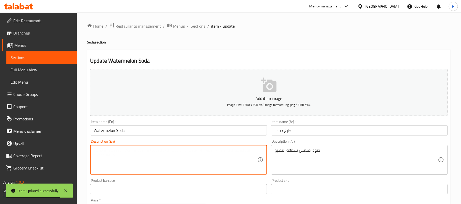
click at [155, 149] on textarea at bounding box center [175, 160] width 163 height 24
paste textarea "Refreshing watermelon soda"
paste textarea "flavor"
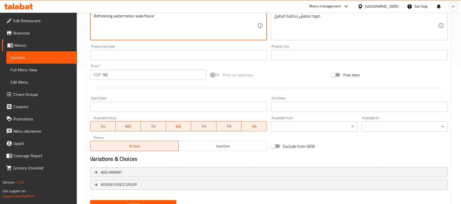
scroll to position [157, 0]
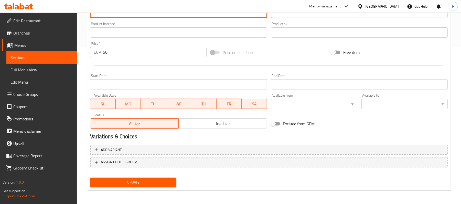
type textarea "Refreshing watermelon soda flavor"
click at [152, 181] on span "Update" at bounding box center [133, 182] width 78 height 6
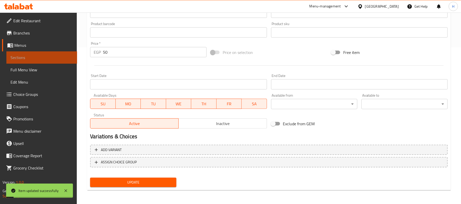
click at [69, 59] on span "Sections" at bounding box center [41, 58] width 62 height 6
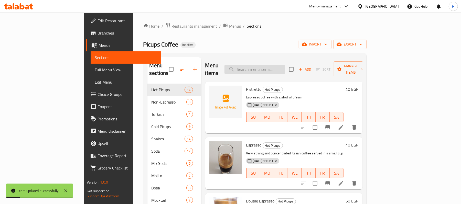
click at [269, 65] on input "search" at bounding box center [254, 69] width 60 height 9
paste input "Cherry Cola"
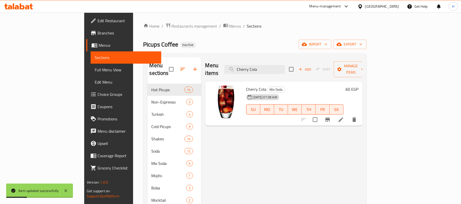
type input "Cherry Cola"
click at [360, 114] on div at bounding box center [328, 120] width 63 height 12
click at [344, 117] on icon at bounding box center [341, 120] width 6 height 6
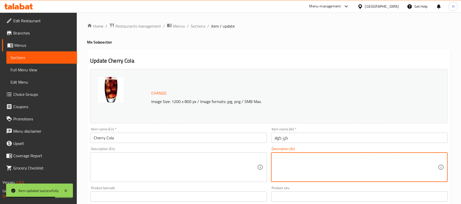
click at [319, 175] on textarea at bounding box center [356, 167] width 163 height 24
paste textarea "صودا منعش بنكهة الميكس شيرى كولا"
type textarea "صودا منعش بنكهة الميكس شيرى كولا"
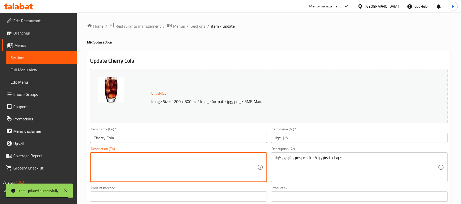
click at [113, 178] on textarea at bounding box center [175, 167] width 163 height 24
paste textarea "Refreshing soda with cherry cola mix flavor"
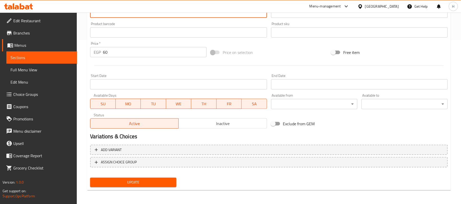
type textarea "Refreshing soda with cherry cola mix flavor"
click at [135, 183] on span "Update" at bounding box center [133, 182] width 78 height 6
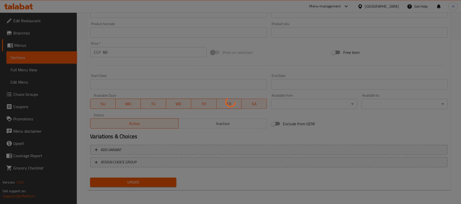
scroll to position [96, 0]
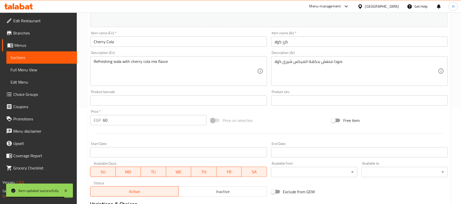
click at [67, 55] on span "Sections" at bounding box center [41, 58] width 62 height 6
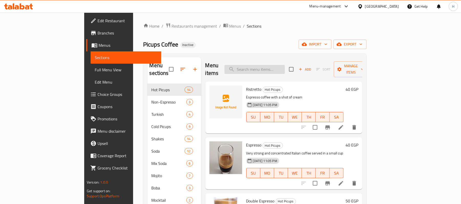
click at [285, 70] on input "search" at bounding box center [254, 69] width 60 height 9
paste input "Cinnamon Cola"
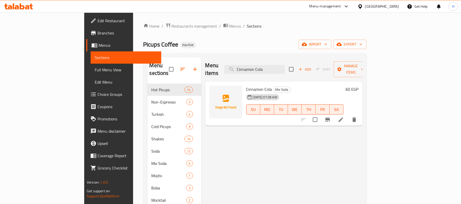
type input "Cinnamon Cola"
click at [344, 117] on icon at bounding box center [341, 120] width 6 height 6
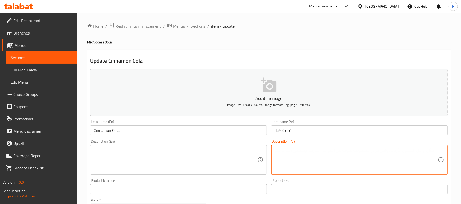
click at [289, 160] on textarea at bounding box center [356, 160] width 163 height 24
paste textarea "صودا منعش بنكهة السينابون"
type textarea "صودا منعش بنكهة السينابون"
drag, startPoint x: 121, startPoint y: 166, endPoint x: 121, endPoint y: 157, distance: 9.5
click at [121, 166] on textarea at bounding box center [175, 160] width 163 height 24
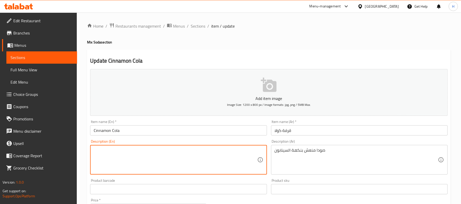
paste textarea "Refreshing Cinnamon Soda"
paste textarea "flavor"
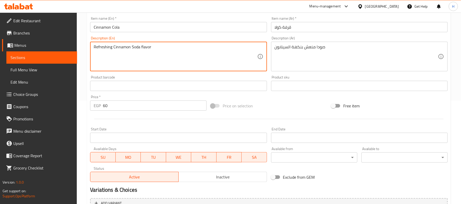
scroll to position [136, 0]
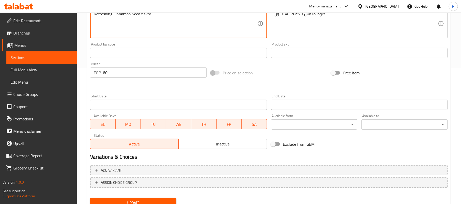
type textarea "Refreshing Cinnamon Soda flavor"
drag, startPoint x: 153, startPoint y: 200, endPoint x: 149, endPoint y: 181, distance: 19.2
click at [153, 200] on span "Update" at bounding box center [133, 203] width 78 height 6
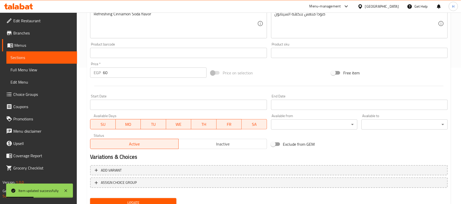
click at [69, 57] on span "Sections" at bounding box center [41, 58] width 62 height 6
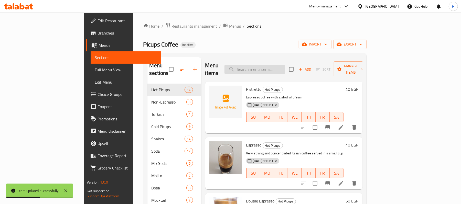
click at [284, 67] on input "search" at bounding box center [254, 69] width 60 height 9
paste input "Strawberry Mojito"
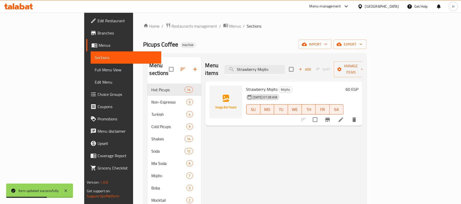
type input "Strawberry Mojito"
click at [344, 117] on icon at bounding box center [341, 120] width 6 height 6
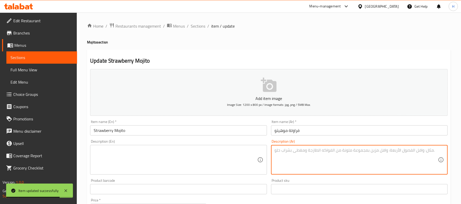
click at [336, 164] on textarea at bounding box center [356, 160] width 163 height 24
paste textarea "موهيتو منعش بنكهة الفروالة"
type textarea "موهيتو منعش بنكهة الفروالة"
click at [180, 151] on textarea at bounding box center [175, 160] width 163 height 24
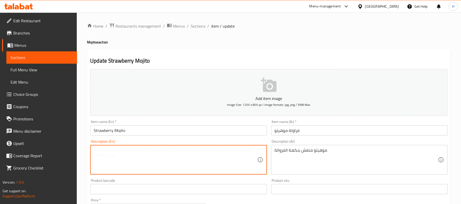
paste textarea "Refreshing strawberry mojito"
paste textarea "flavor"
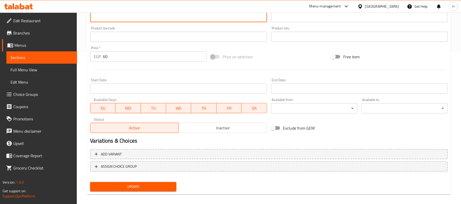
scroll to position [157, 0]
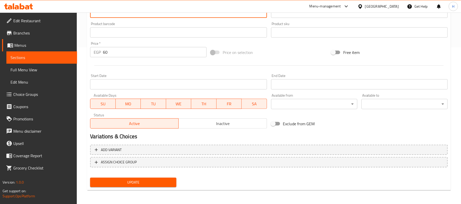
type textarea "Refreshing strawberry mojito flavor"
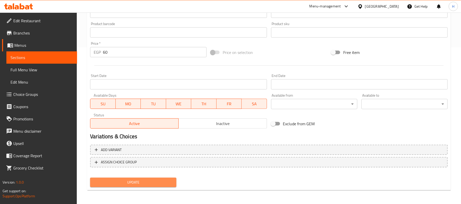
click at [152, 183] on span "Update" at bounding box center [133, 182] width 78 height 6
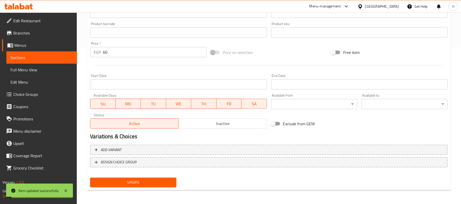
drag, startPoint x: 51, startPoint y: 59, endPoint x: 78, endPoint y: 64, distance: 27.3
click at [51, 58] on span "Sections" at bounding box center [41, 58] width 62 height 6
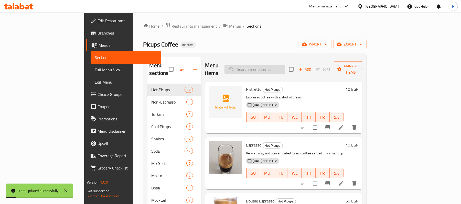
click at [278, 65] on input "search" at bounding box center [254, 69] width 60 height 9
paste input "Kiwi Mojito"
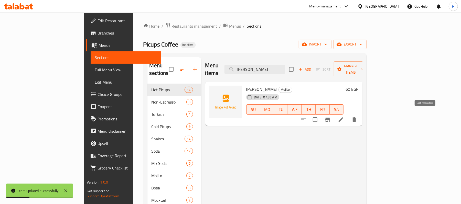
type input "Kiwi Mojito"
click at [344, 117] on icon at bounding box center [341, 120] width 6 height 6
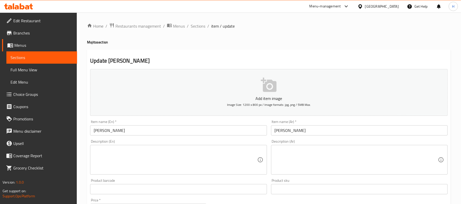
click at [336, 188] on input "text" at bounding box center [359, 189] width 177 height 10
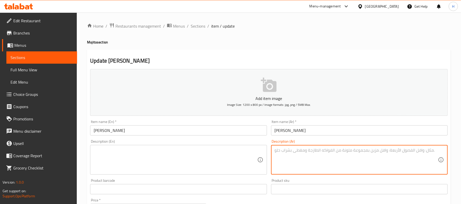
click at [285, 154] on textarea at bounding box center [356, 160] width 163 height 24
paste textarea "موهيتو منعش بنكهة الكيوى"
type textarea "موهيتو منعش بنكهة الكيوى"
click at [159, 146] on div "Description (En)" at bounding box center [178, 160] width 177 height 30
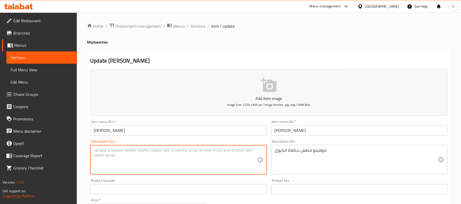
click at [160, 156] on textarea at bounding box center [175, 160] width 163 height 24
paste textarea "Refreshing kiwi mojito"
paste textarea "flavor"
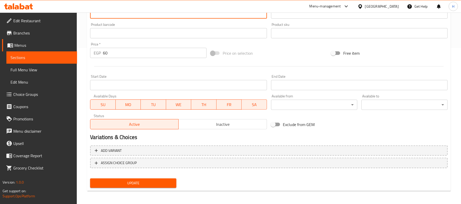
scroll to position [157, 0]
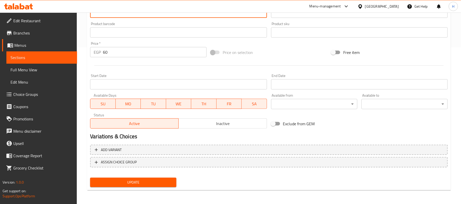
type textarea "Refreshing kiwi mojito flavor"
click at [155, 187] on button "Update" at bounding box center [133, 182] width 86 height 9
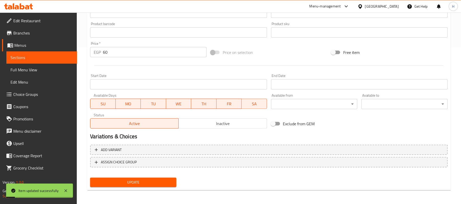
click at [47, 58] on span "Sections" at bounding box center [41, 58] width 62 height 6
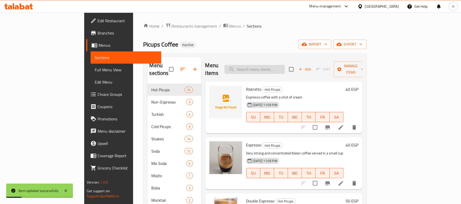
click at [266, 65] on input "search" at bounding box center [254, 69] width 60 height 9
paste input "Peach Mojito"
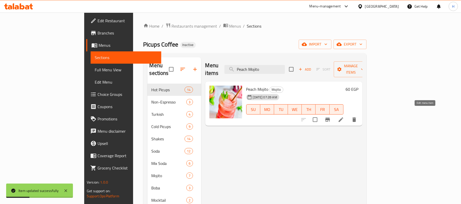
type input "Peach Mojito"
click at [343, 117] on icon at bounding box center [341, 119] width 5 height 5
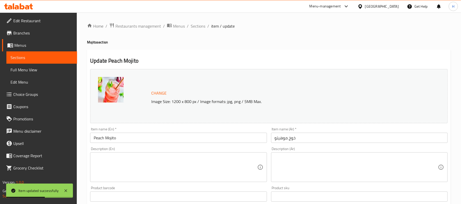
click at [307, 164] on textarea at bounding box center [356, 167] width 163 height 24
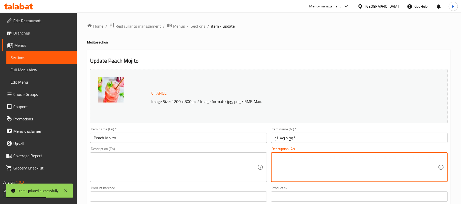
paste textarea "موهيتو منعش بنكهة الخوخ"
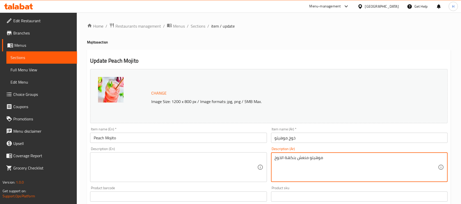
type textarea "موهيتو منعش بنكهة الخوخ"
click at [157, 178] on textarea at bounding box center [175, 167] width 163 height 24
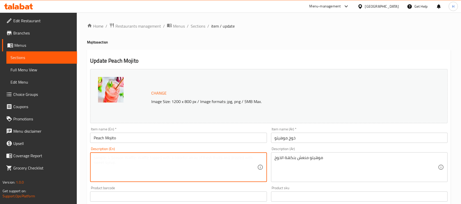
paste textarea "Refreshing peach mojito"
paste
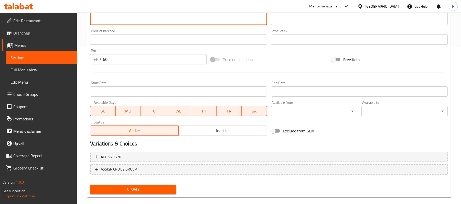
scroll to position [164, 0]
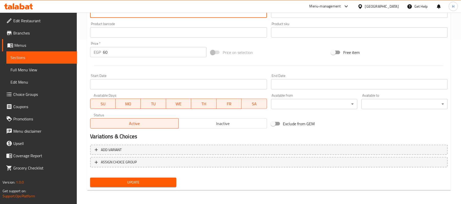
type textarea "Refreshing peach mojito flavor"
drag, startPoint x: 156, startPoint y: 182, endPoint x: 159, endPoint y: 175, distance: 7.9
click at [156, 182] on span "Update" at bounding box center [133, 182] width 78 height 6
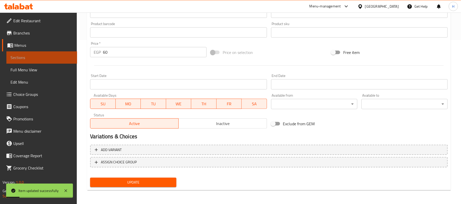
click at [68, 56] on span "Sections" at bounding box center [41, 58] width 62 height 6
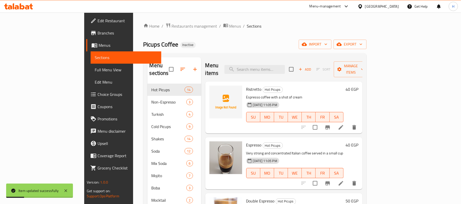
click at [269, 58] on div "Menu items Add Sort Manage items" at bounding box center [283, 69] width 157 height 24
click at [276, 65] on input "search" at bounding box center [254, 69] width 60 height 9
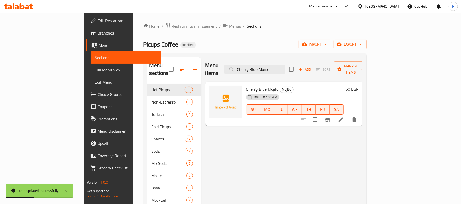
type input "Cherry Blue Mojito"
click at [344, 117] on icon at bounding box center [341, 120] width 6 height 6
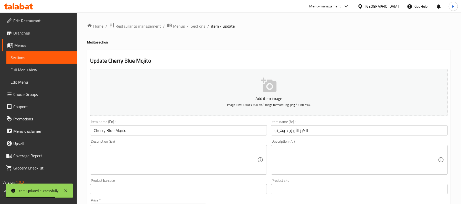
click at [299, 161] on textarea at bounding box center [356, 160] width 163 height 24
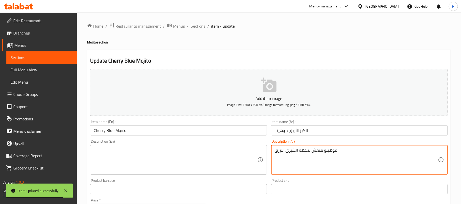
type textarea "موهيتو منعش بنكهة الشيرى الازرق"
click at [188, 156] on textarea at bounding box center [175, 160] width 163 height 24
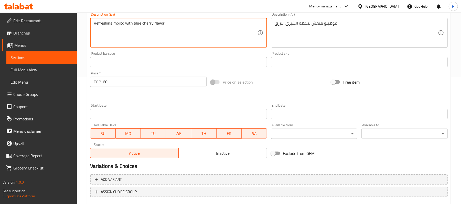
scroll to position [157, 0]
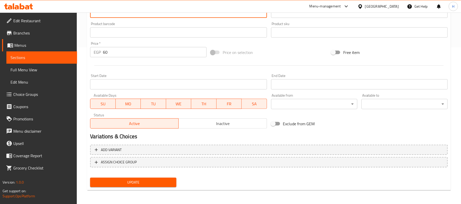
type textarea "Refreshing mojito with blue cherry flavor"
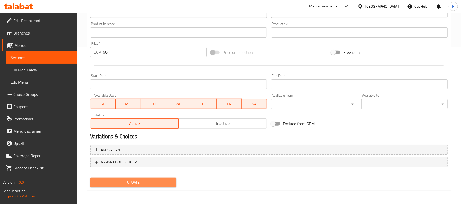
click at [166, 179] on button "Update" at bounding box center [133, 182] width 86 height 9
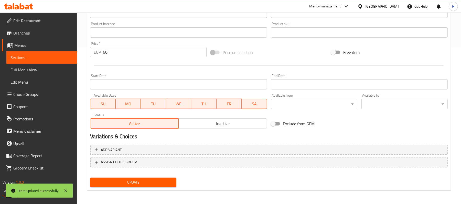
click at [52, 53] on link "Sections" at bounding box center [41, 57] width 71 height 12
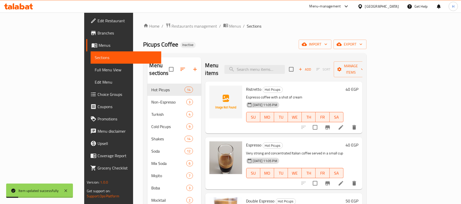
click at [280, 59] on div "Menu items Add Sort Manage items" at bounding box center [283, 69] width 157 height 24
click at [285, 67] on input "search" at bounding box center [254, 69] width 60 height 9
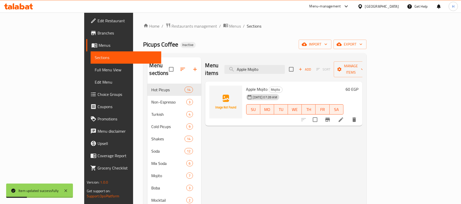
type input "Apple Mojito"
click at [344, 117] on icon at bounding box center [341, 120] width 6 height 6
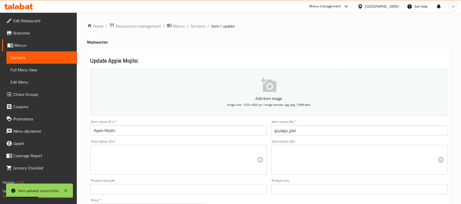
click at [292, 152] on textarea at bounding box center [356, 160] width 163 height 24
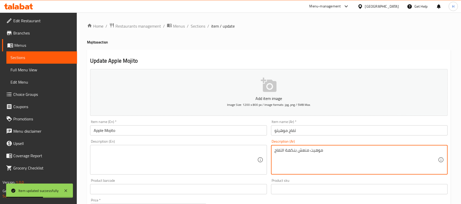
type textarea "موهيت منعش بنكهة التفاح"
click at [175, 153] on textarea at bounding box center [175, 160] width 163 height 24
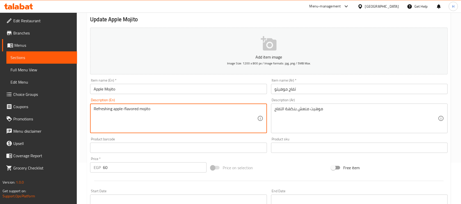
scroll to position [136, 0]
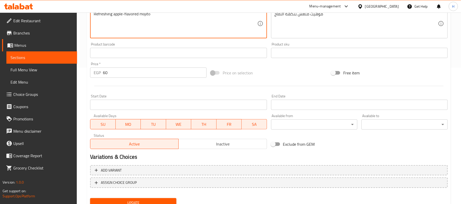
type textarea "Refreshing apple-flavored mojito"
click at [146, 200] on span "Update" at bounding box center [133, 203] width 78 height 6
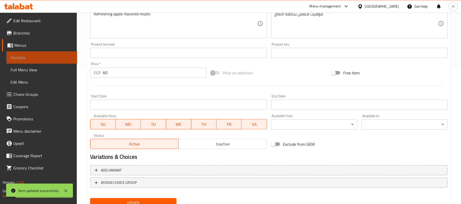
click at [40, 59] on span "Sections" at bounding box center [41, 58] width 62 height 6
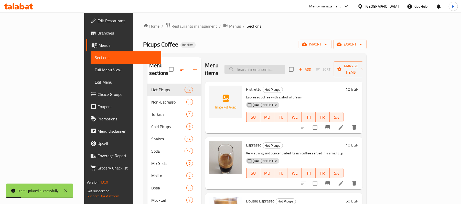
click at [275, 65] on input "search" at bounding box center [254, 69] width 60 height 9
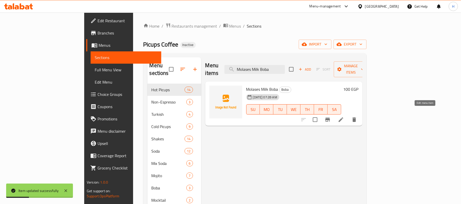
type input "Molases Milk Boba"
click at [343, 117] on icon at bounding box center [341, 119] width 5 height 5
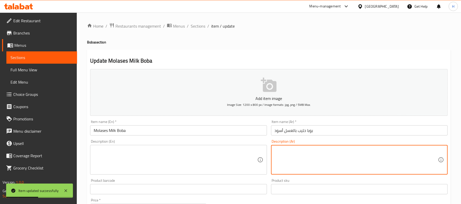
click at [331, 167] on textarea at bounding box center [356, 160] width 163 height 24
type textarea "بوبا مشروب ميكس اللبن وحبات البوبا"
click at [173, 173] on div "Description (En)" at bounding box center [178, 160] width 177 height 30
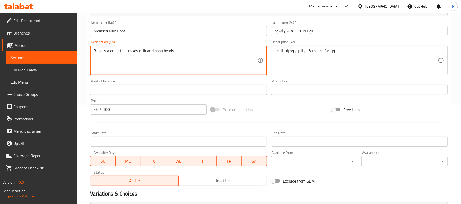
scroll to position [102, 0]
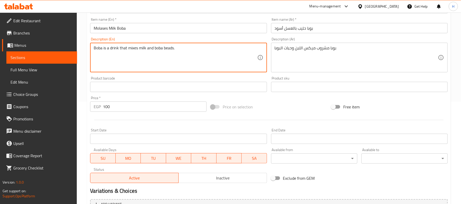
click at [171, 47] on textarea "Boba is a drink that mixes milk and boba beads." at bounding box center [175, 58] width 163 height 24
click at [153, 48] on textarea "Boba is a drink that mixes milk and boba ." at bounding box center [175, 58] width 163 height 24
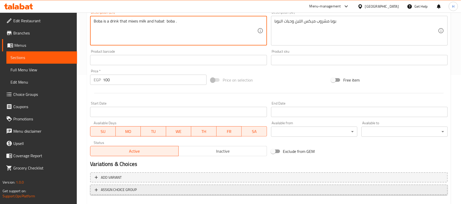
scroll to position [157, 0]
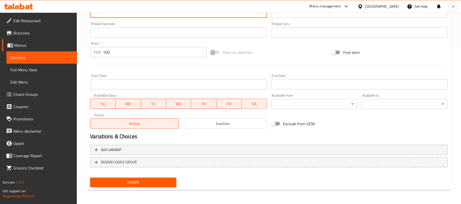
type textarea "Boba is a drink that mixes milk and habat boba ."
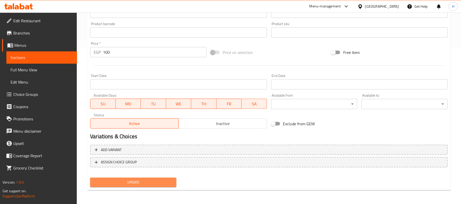
click at [163, 181] on span "Update" at bounding box center [133, 182] width 78 height 6
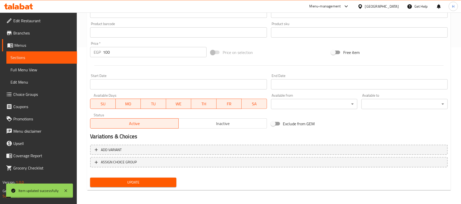
click at [23, 56] on span "Sections" at bounding box center [41, 58] width 62 height 6
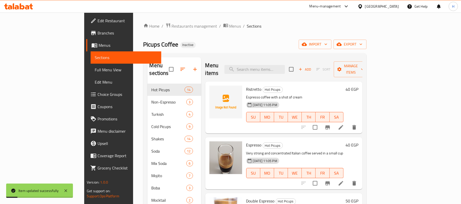
click at [287, 56] on div "Menu sections Hot Picups 14 Non-Espresso 3 Turkish 4 Cold Picups 9 Shakes 14 So…" at bounding box center [254, 159] width 223 height 212
click at [285, 65] on input "search" at bounding box center [254, 69] width 60 height 9
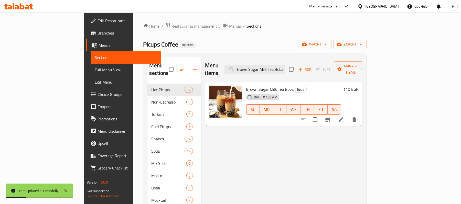
type input "Brown Sugar Milk Tea Boba"
click at [344, 117] on icon at bounding box center [341, 120] width 6 height 6
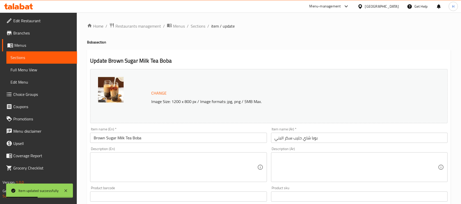
click at [287, 155] on div "Description (Ar)" at bounding box center [359, 167] width 177 height 30
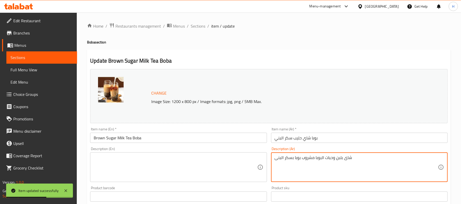
type textarea "شاى بلبن وحبات البوبا مشروب بوبا بسكر البنى"
click at [157, 169] on textarea at bounding box center [175, 167] width 163 height 24
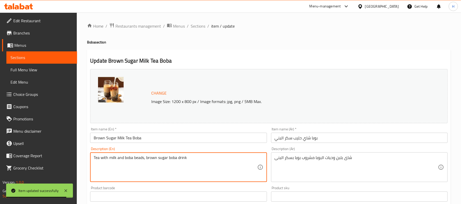
click at [138, 160] on textarea "Tea with milk and boba beads, brown sugar boba drink" at bounding box center [175, 167] width 163 height 24
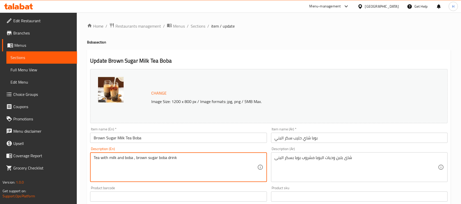
click at [125, 158] on textarea "Tea with milk and boba , brown sugar boba drink" at bounding box center [175, 167] width 163 height 24
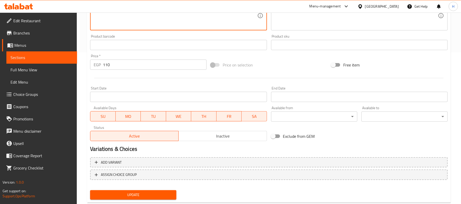
scroll to position [164, 0]
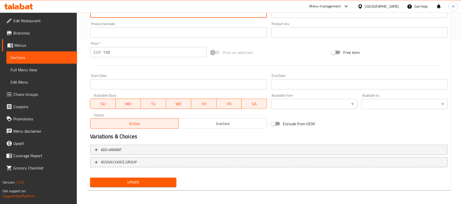
type textarea "Tea with milk and habat boba , brown sugar boba drink"
click at [148, 181] on span "Update" at bounding box center [133, 182] width 78 height 6
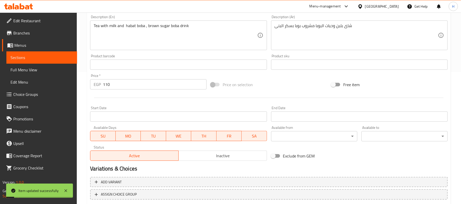
scroll to position [130, 0]
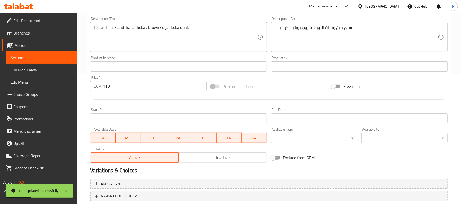
click at [73, 58] on link "Sections" at bounding box center [41, 57] width 71 height 12
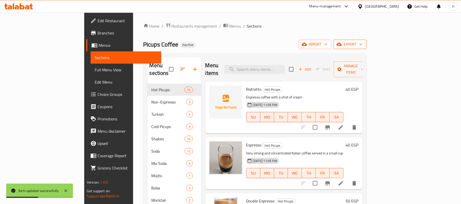
click at [342, 45] on icon "button" at bounding box center [338, 44] width 5 height 3
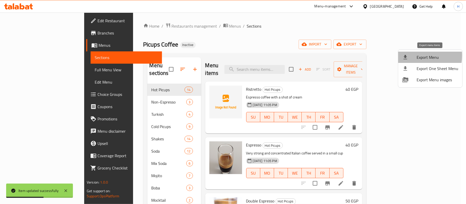
click at [411, 56] on div at bounding box center [409, 57] width 14 height 6
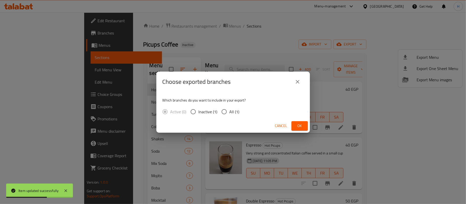
drag, startPoint x: 222, startPoint y: 110, endPoint x: 235, endPoint y: 116, distance: 14.2
click at [222, 109] on input "All (1)" at bounding box center [224, 111] width 11 height 11
radio input "true"
click at [299, 127] on span "Ok" at bounding box center [300, 126] width 8 height 6
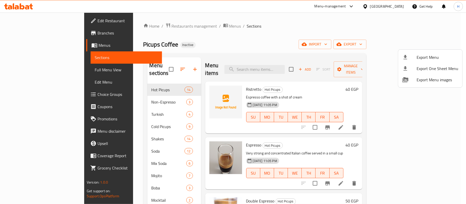
click at [25, 52] on div at bounding box center [233, 102] width 466 height 204
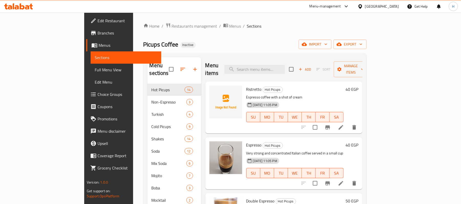
click at [95, 59] on span "Sections" at bounding box center [126, 58] width 62 height 6
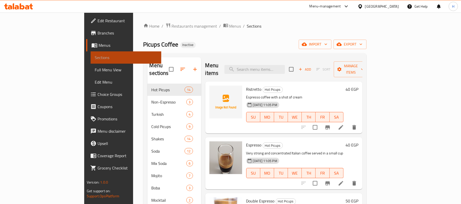
click at [95, 59] on span "Sections" at bounding box center [126, 58] width 62 height 6
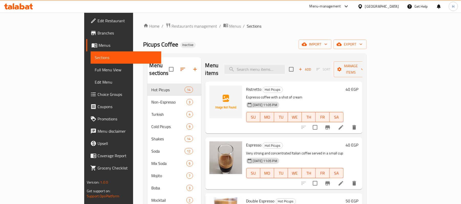
click at [86, 49] on link "Menus" at bounding box center [123, 45] width 75 height 12
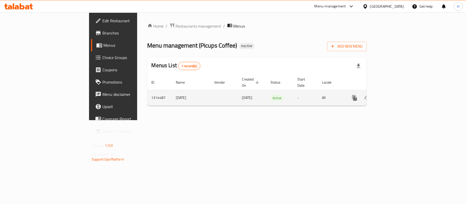
click at [402, 93] on td "enhanced table" at bounding box center [372, 98] width 57 height 16
click at [395, 95] on icon "enhanced table" at bounding box center [391, 98] width 6 height 6
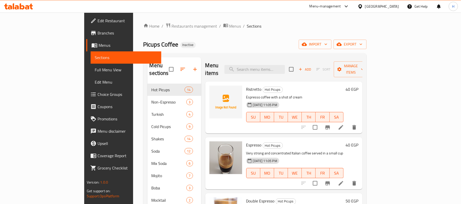
click at [271, 49] on div "Picups Coffee Inactive import export" at bounding box center [254, 44] width 223 height 9
